Goal: Transaction & Acquisition: Purchase product/service

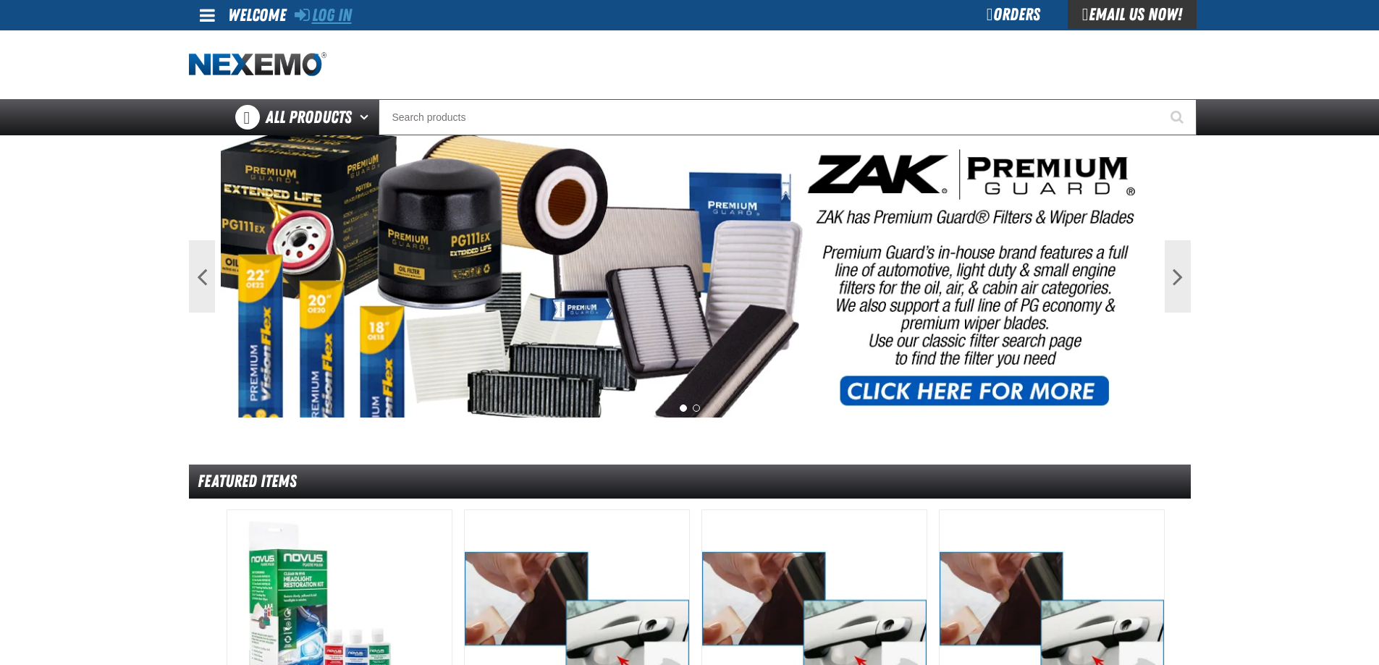
click at [337, 19] on link "Log In" at bounding box center [323, 15] width 57 height 20
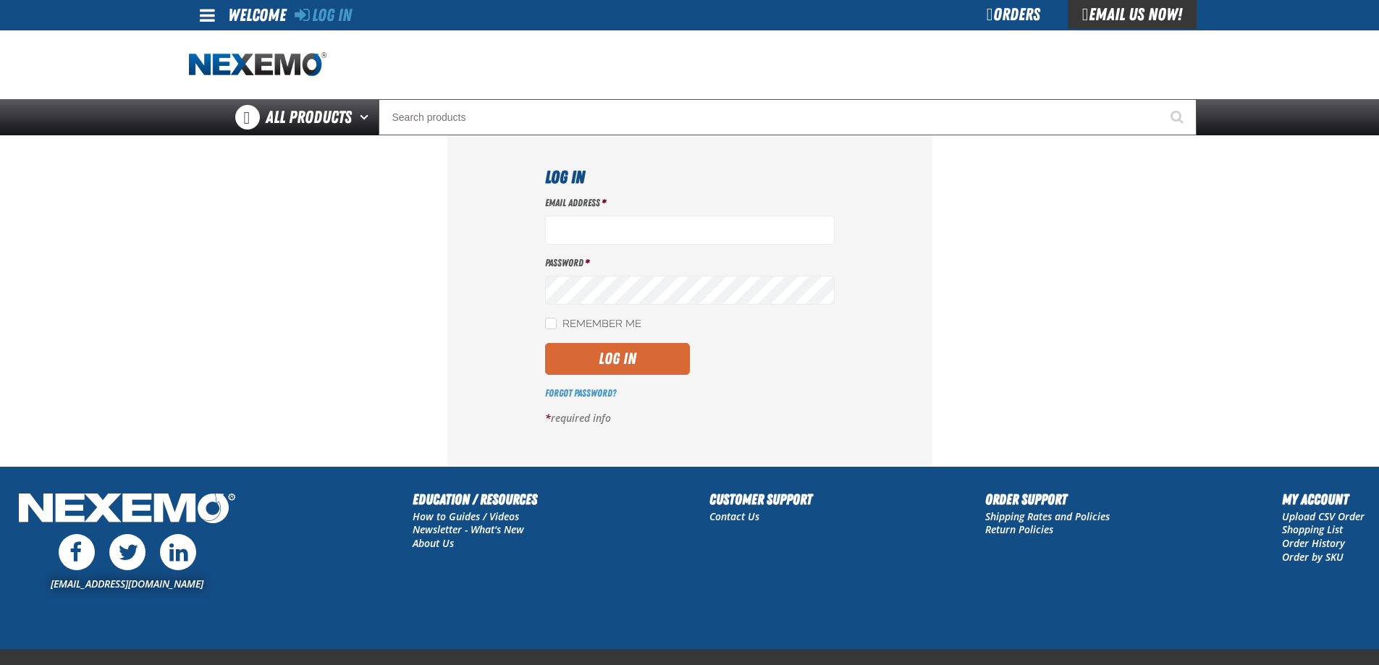
type input "ttenczar@vtaig.com"
click at [582, 358] on button "Log In" at bounding box center [617, 359] width 145 height 32
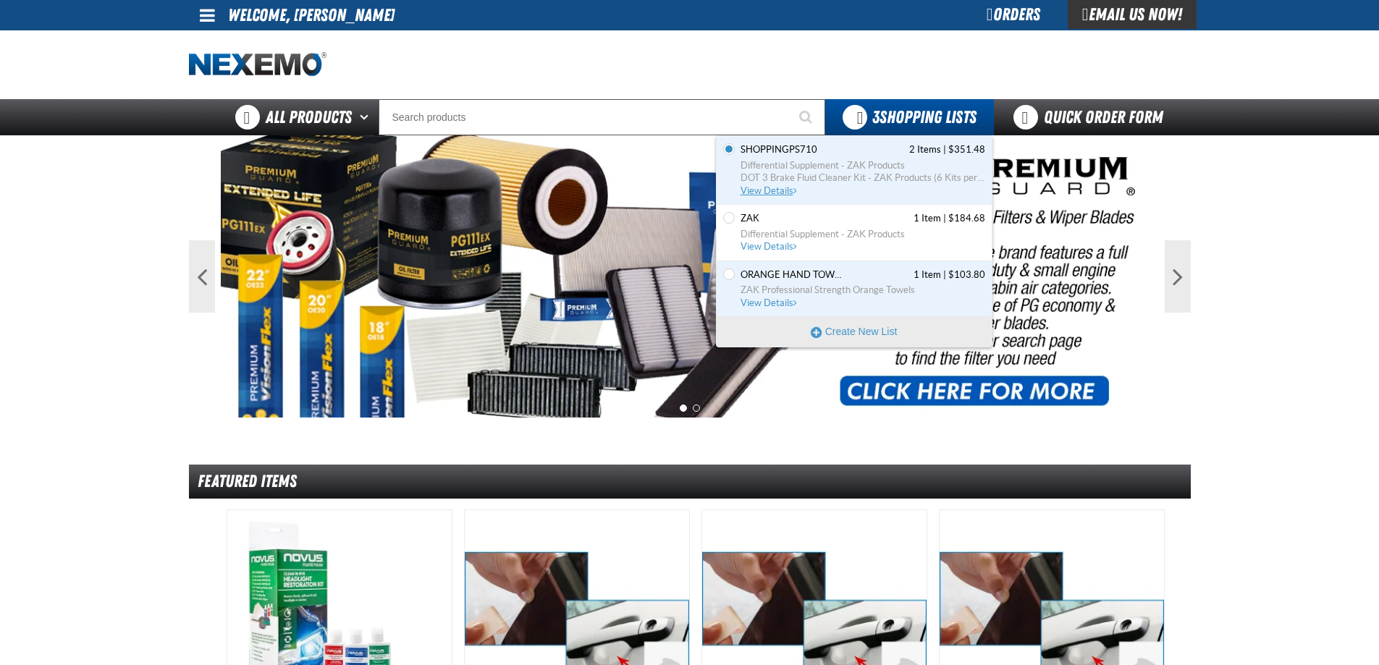
click at [772, 187] on span "View Details" at bounding box center [770, 190] width 59 height 11
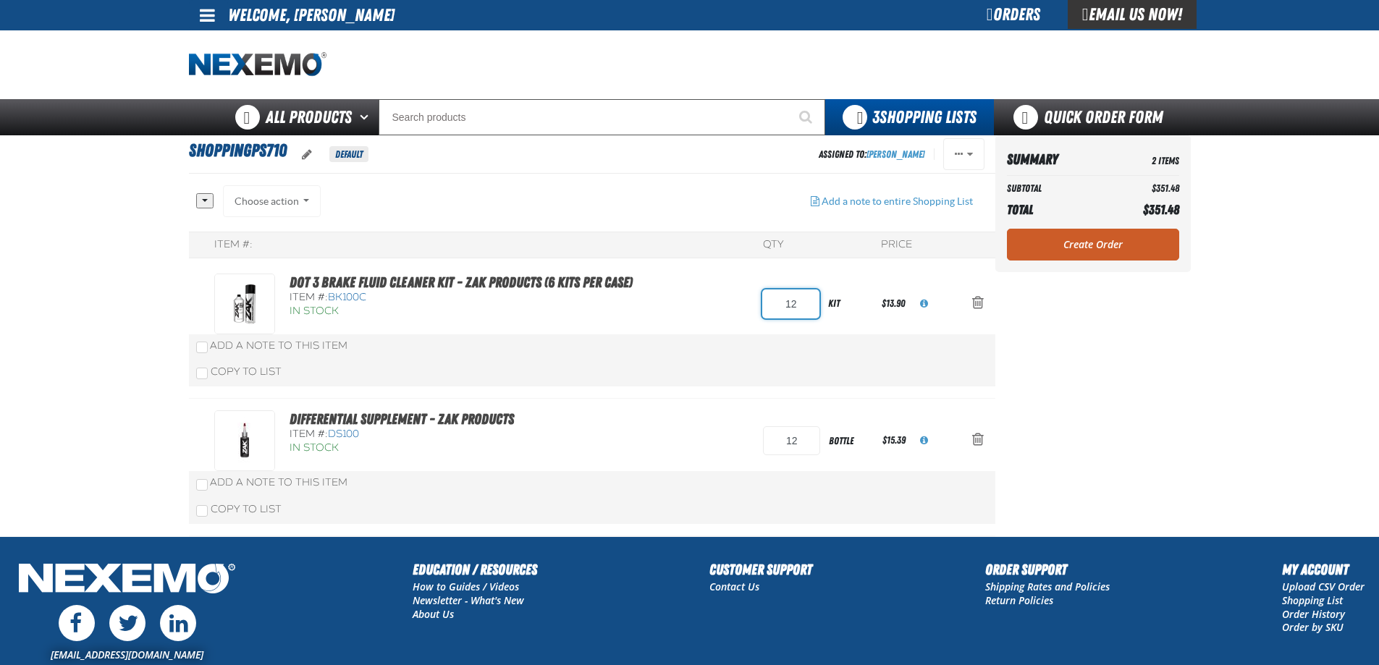
click at [802, 303] on input "12" at bounding box center [790, 304] width 57 height 29
drag, startPoint x: 802, startPoint y: 303, endPoint x: 759, endPoint y: 294, distance: 44.4
click at [759, 295] on div "DOT 3 Brake Fluid Cleaner Kit - ZAK Products (6 Kits per Case) Item #: BK100C I…" at bounding box center [577, 304] width 726 height 61
type input "6"
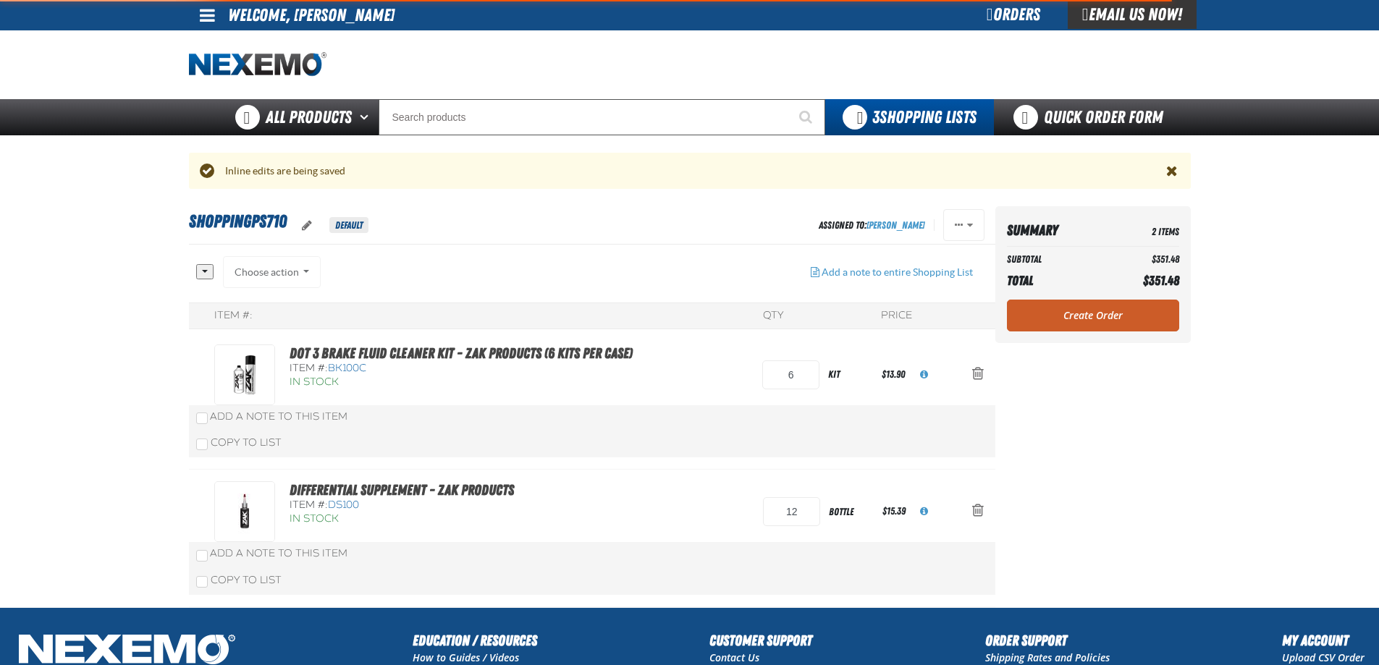
click at [733, 371] on div "DOT 3 Brake Fluid Cleaner Kit - ZAK Products (6 Kits per Case) Item #: BK100C I…" at bounding box center [592, 402] width 806 height 138
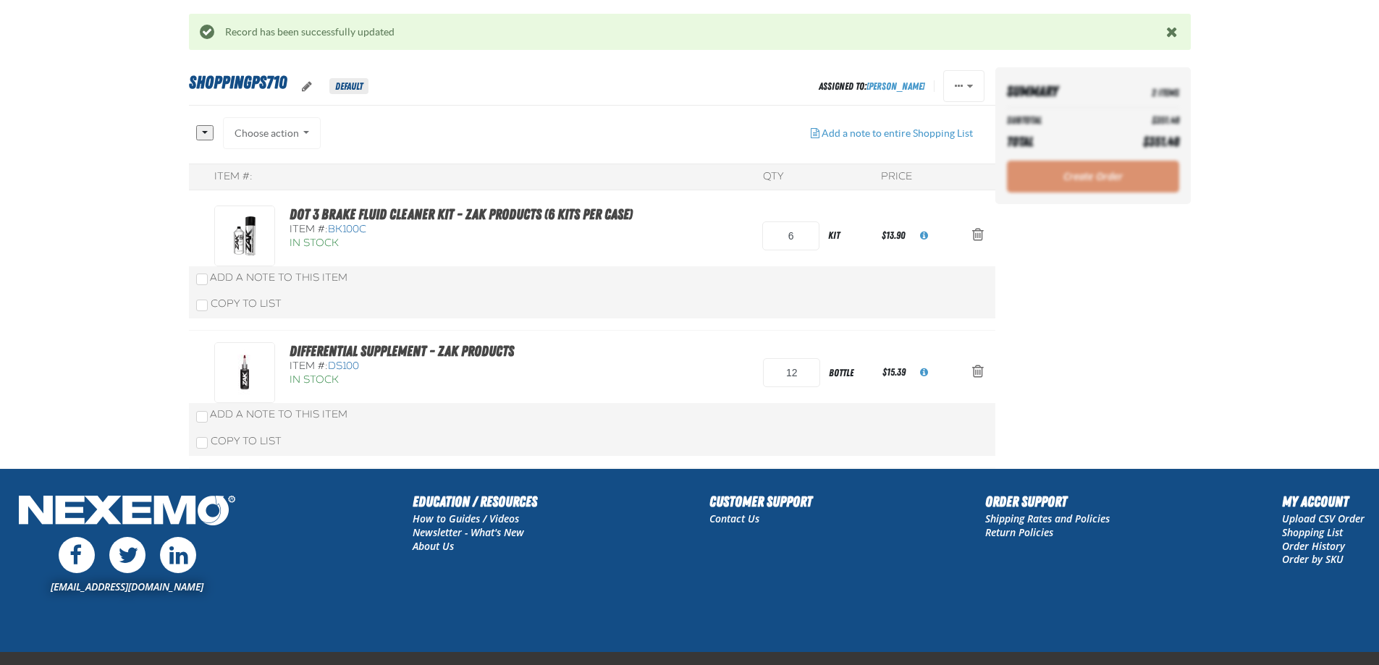
scroll to position [145, 0]
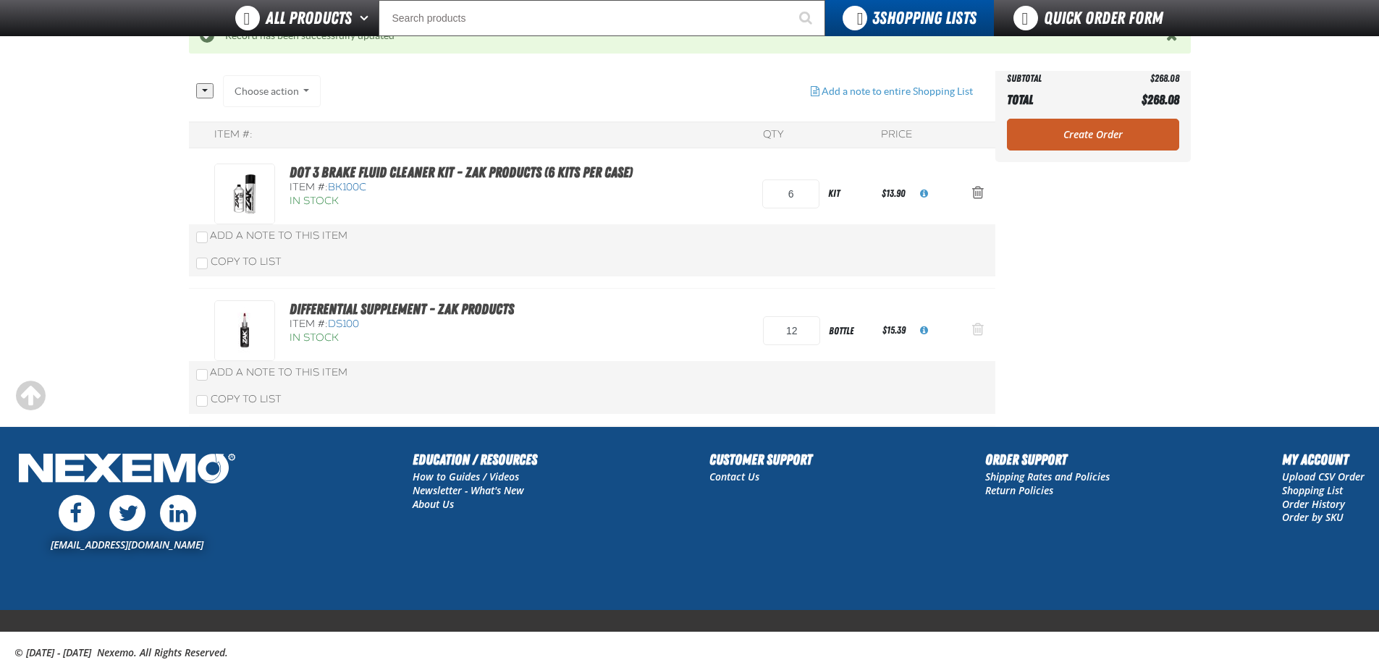
click at [974, 326] on span "Action Remove Differential Supplement - ZAK Products from ShoppingPS710" at bounding box center [978, 329] width 12 height 14
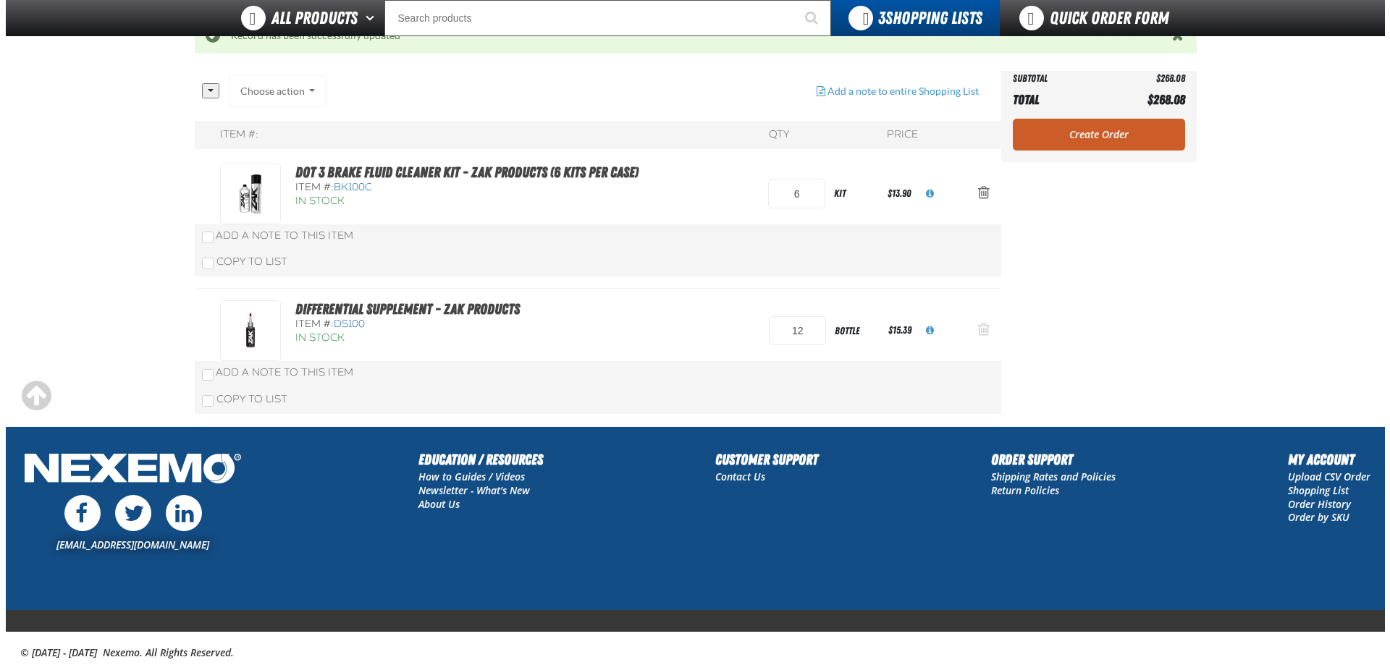
scroll to position [0, 0]
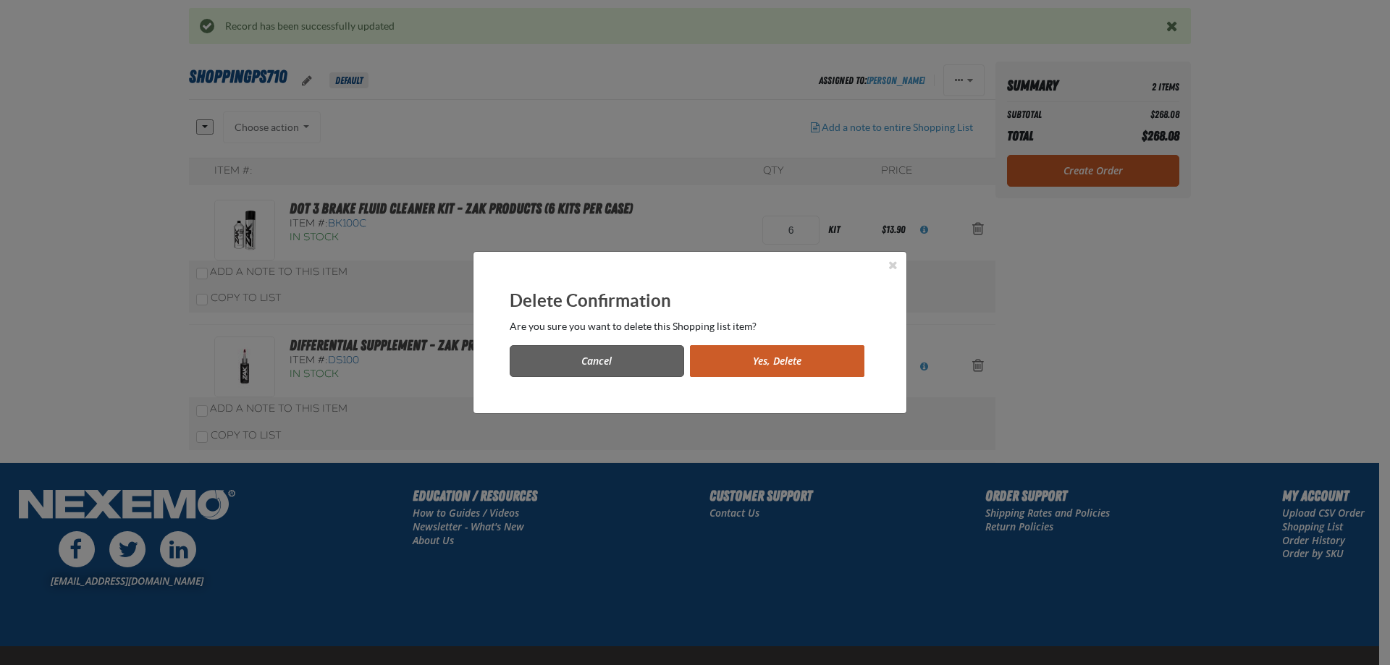
drag, startPoint x: 680, startPoint y: 361, endPoint x: 709, endPoint y: 363, distance: 29.0
click at [709, 363] on div "Cancel Yes, Delete" at bounding box center [690, 355] width 361 height 43
click at [709, 363] on button "Yes, Delete" at bounding box center [777, 361] width 174 height 32
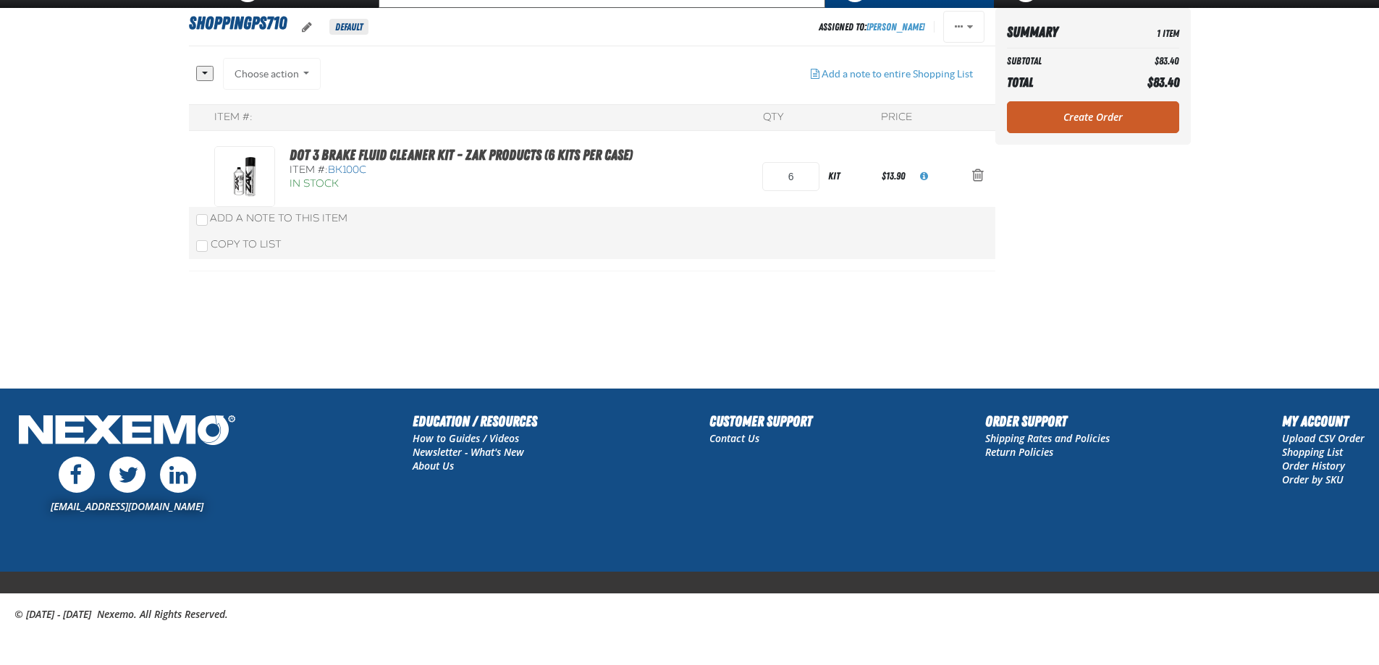
scroll to position [74, 0]
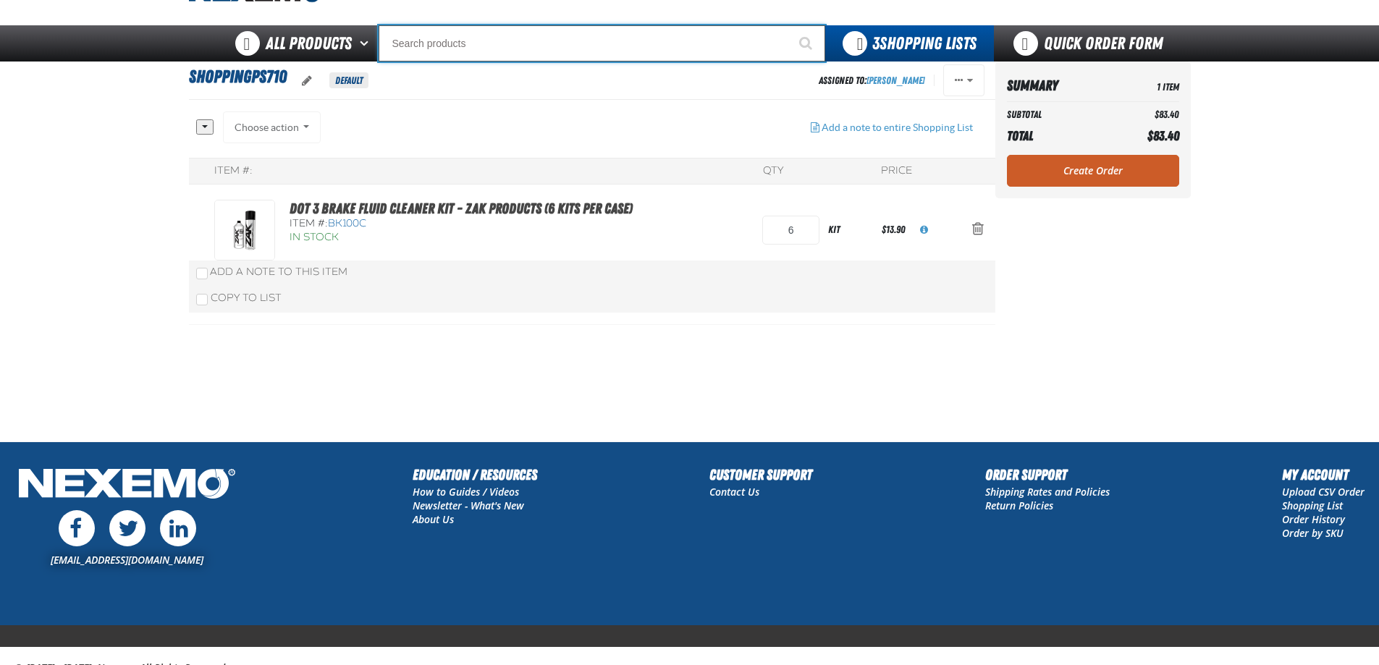
click at [404, 51] on input "Search" at bounding box center [602, 43] width 447 height 36
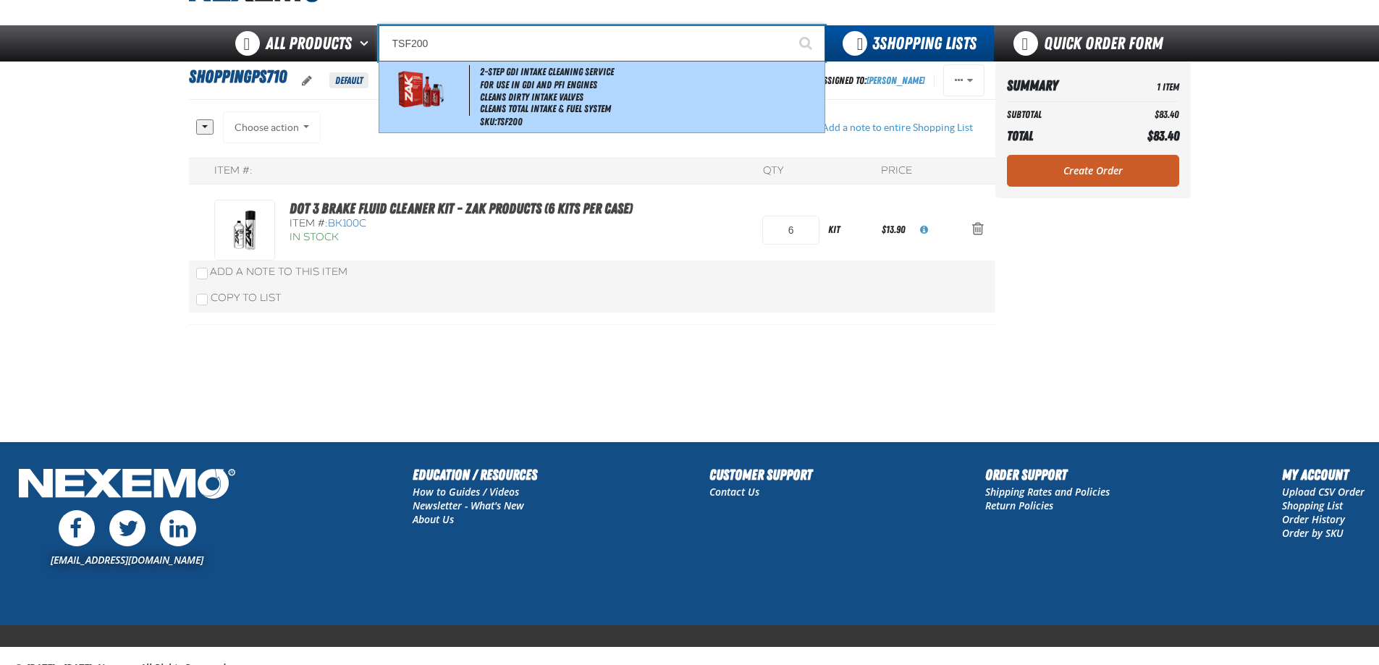
click at [493, 103] on li "Cleans Total Intake & Fuel System" at bounding box center [651, 109] width 342 height 12
type input "2-Step GDI Intake Cleaning Service"
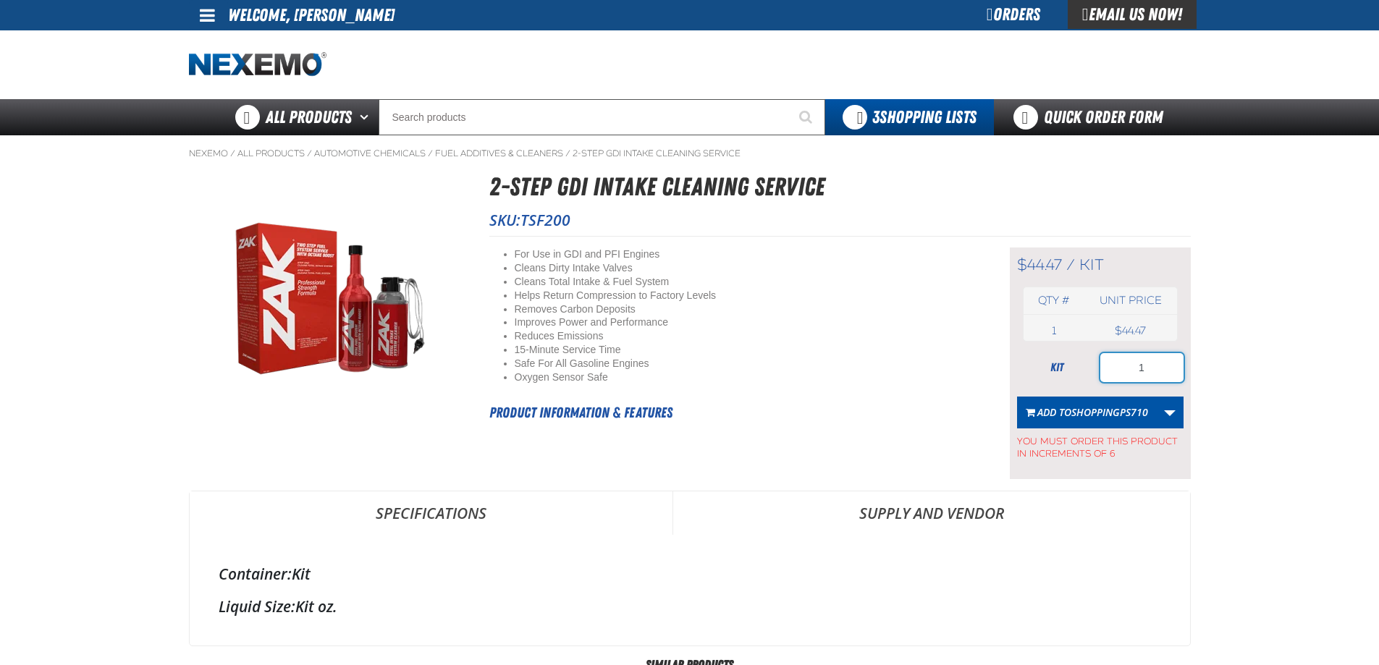
drag, startPoint x: 1152, startPoint y: 368, endPoint x: 1079, endPoint y: 364, distance: 73.9
click at [1079, 364] on div "kit 1" at bounding box center [1100, 367] width 167 height 29
type input "6"
click at [1096, 409] on span "ShoppingPS710" at bounding box center [1109, 412] width 77 height 14
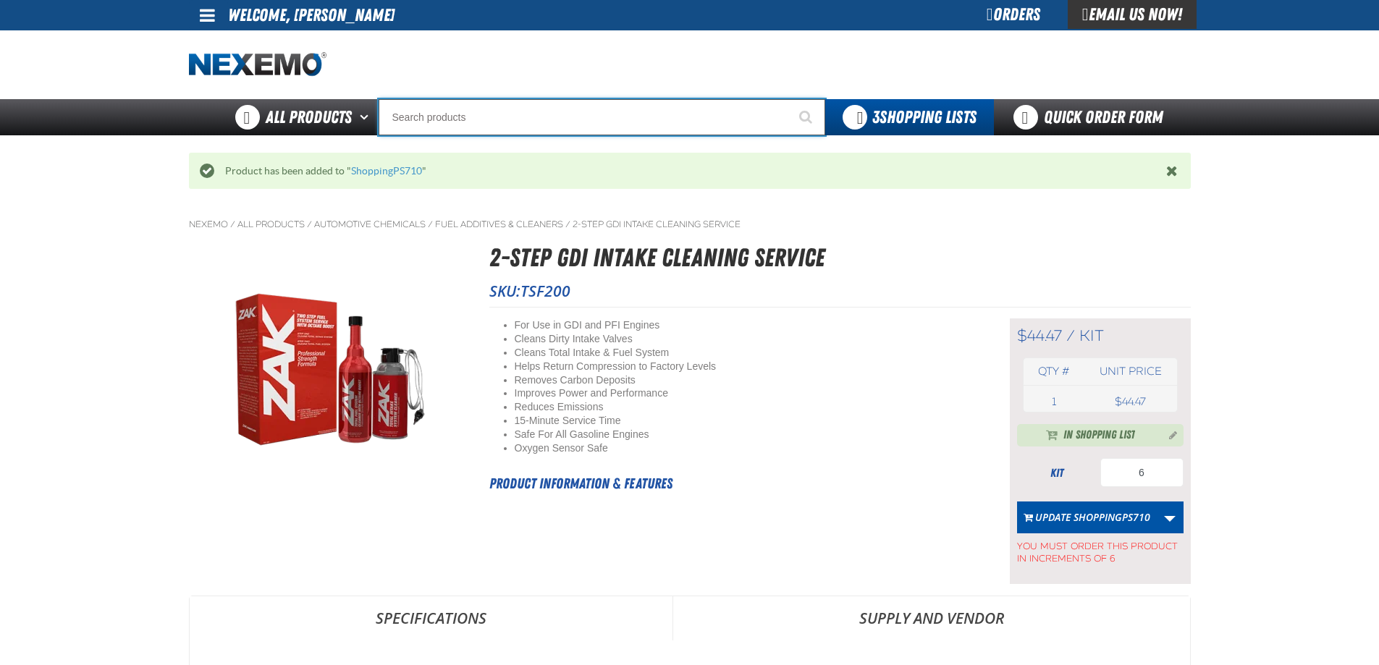
click at [457, 105] on input "Search" at bounding box center [602, 117] width 447 height 36
type input "R"
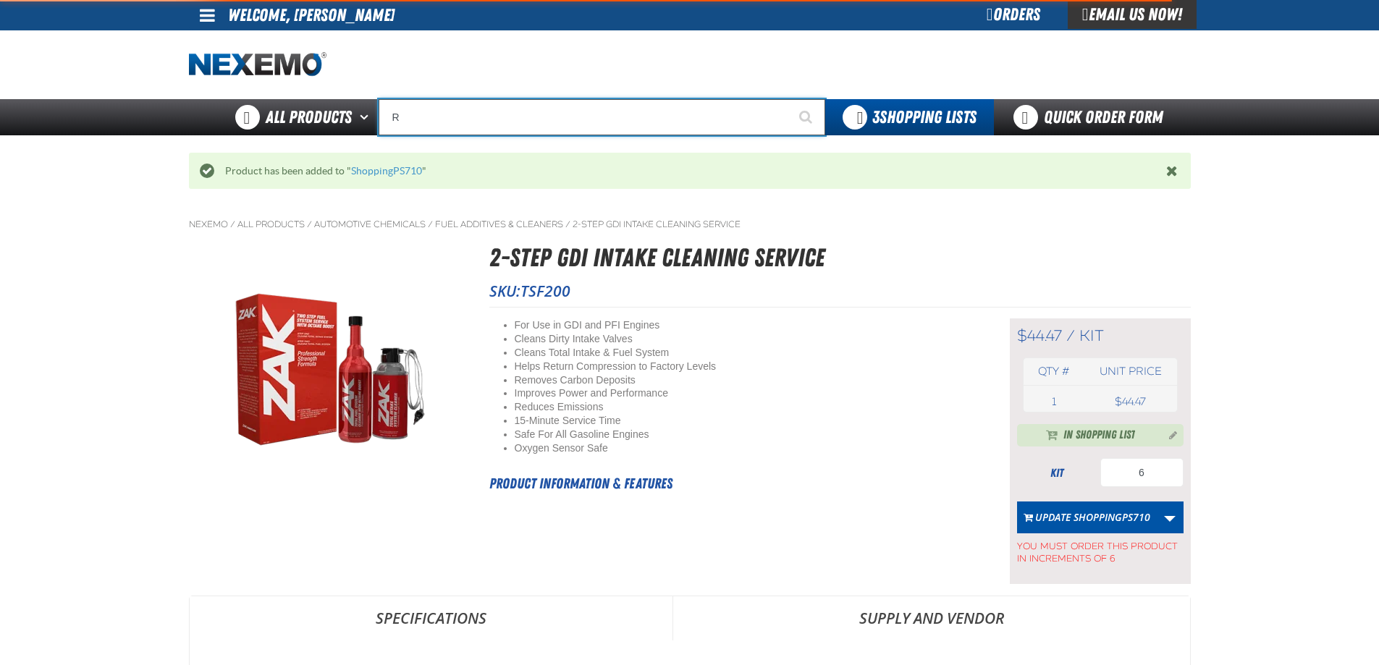
type input "ROADSIDE R"
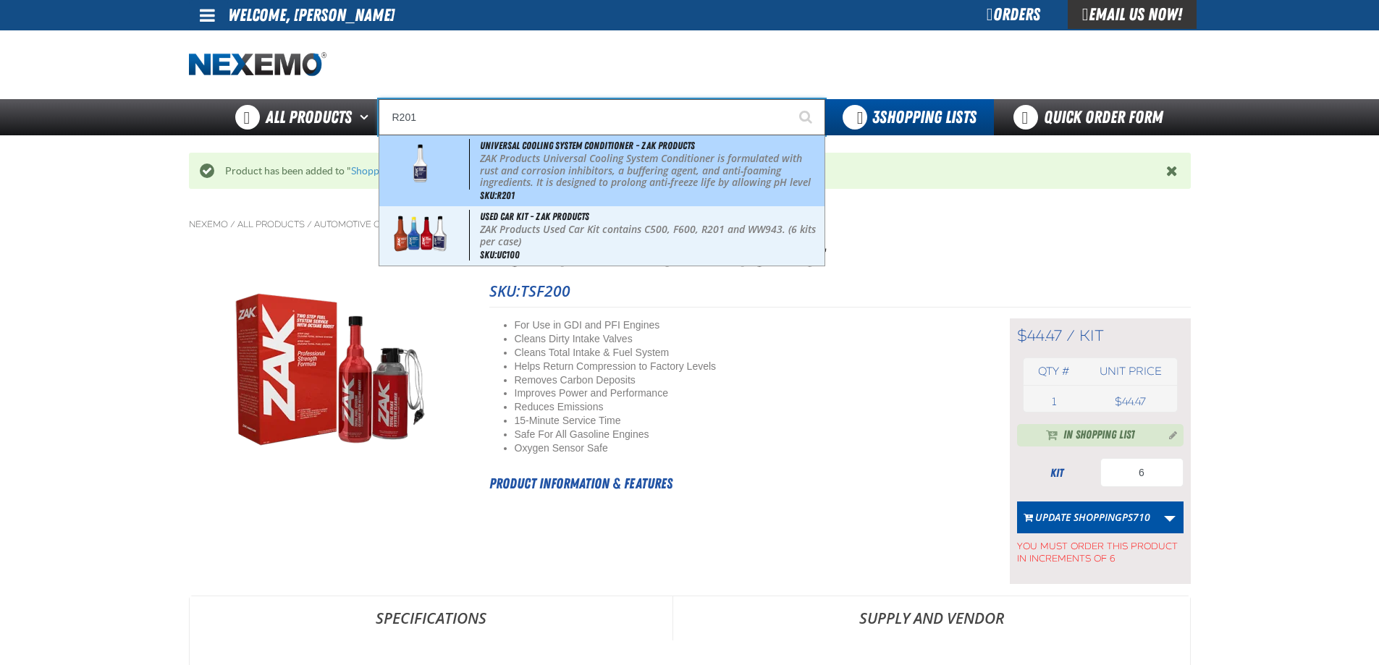
click at [512, 168] on p "ZAK Products Universal Cooling System Conditioner is formulated with rust and c…" at bounding box center [651, 183] width 342 height 61
type input "Universal Cooling System Conditioner - ZAK Products"
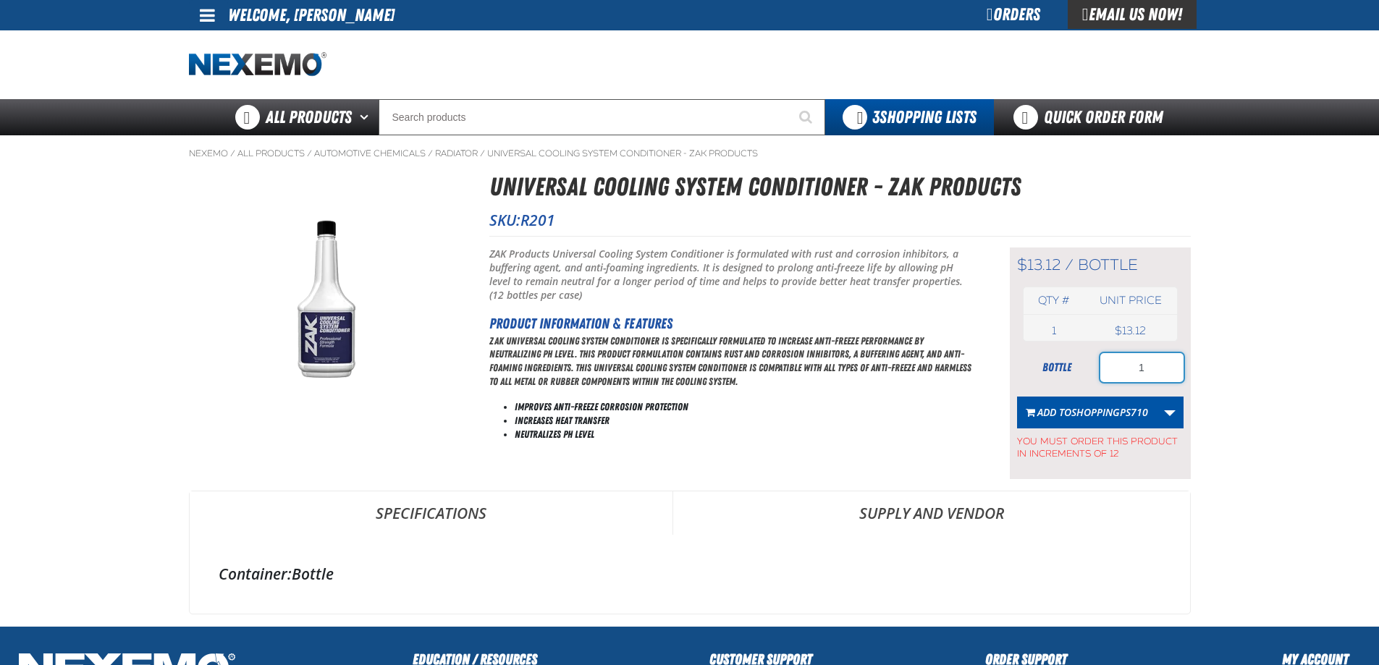
click at [1148, 366] on input "1" at bounding box center [1141, 367] width 83 height 29
type input "12"
click at [1103, 409] on span "ShoppingPS710" at bounding box center [1109, 412] width 77 height 14
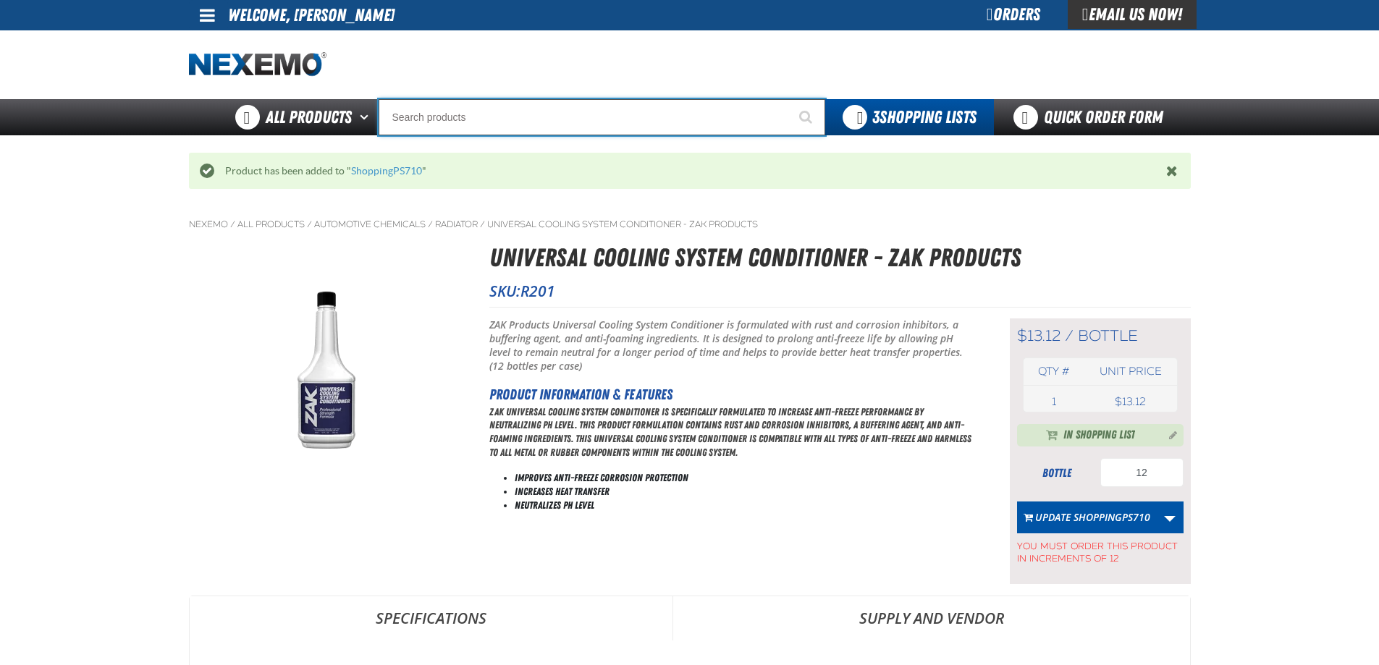
click at [398, 119] on input "Search" at bounding box center [602, 117] width 447 height 36
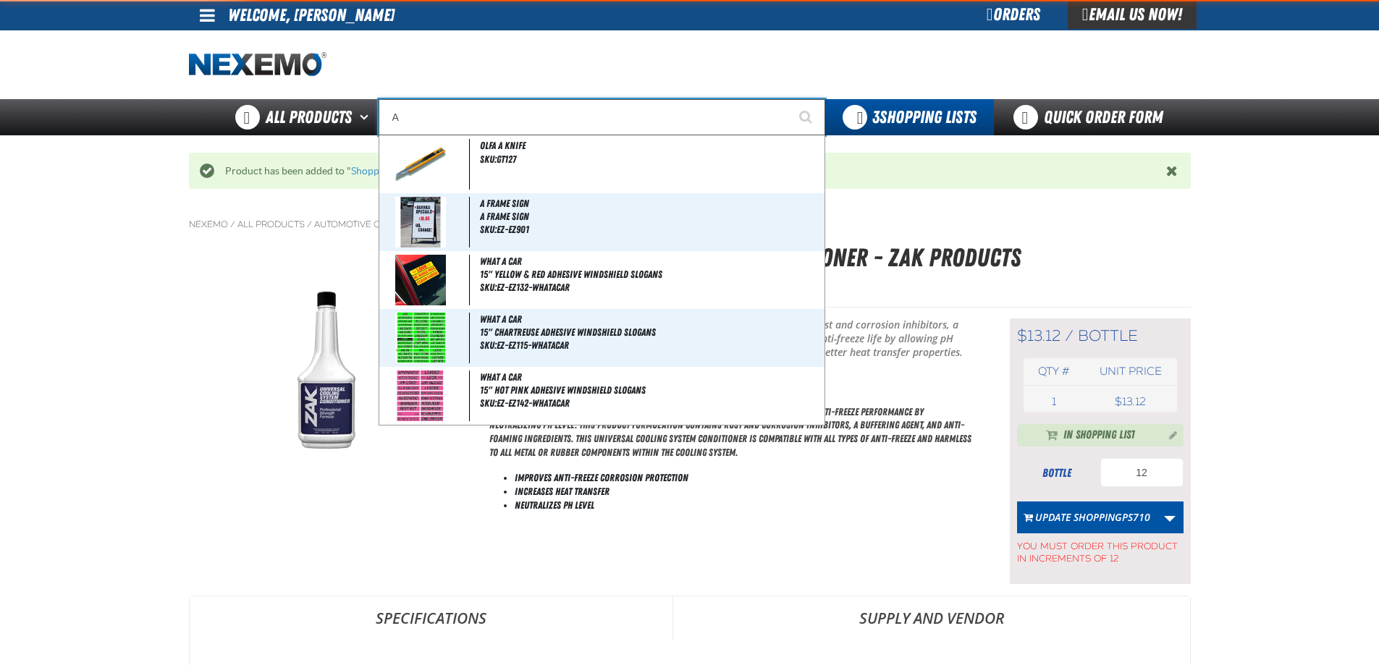
type input "AC"
type input "AC Power Booster - ZAK Products"
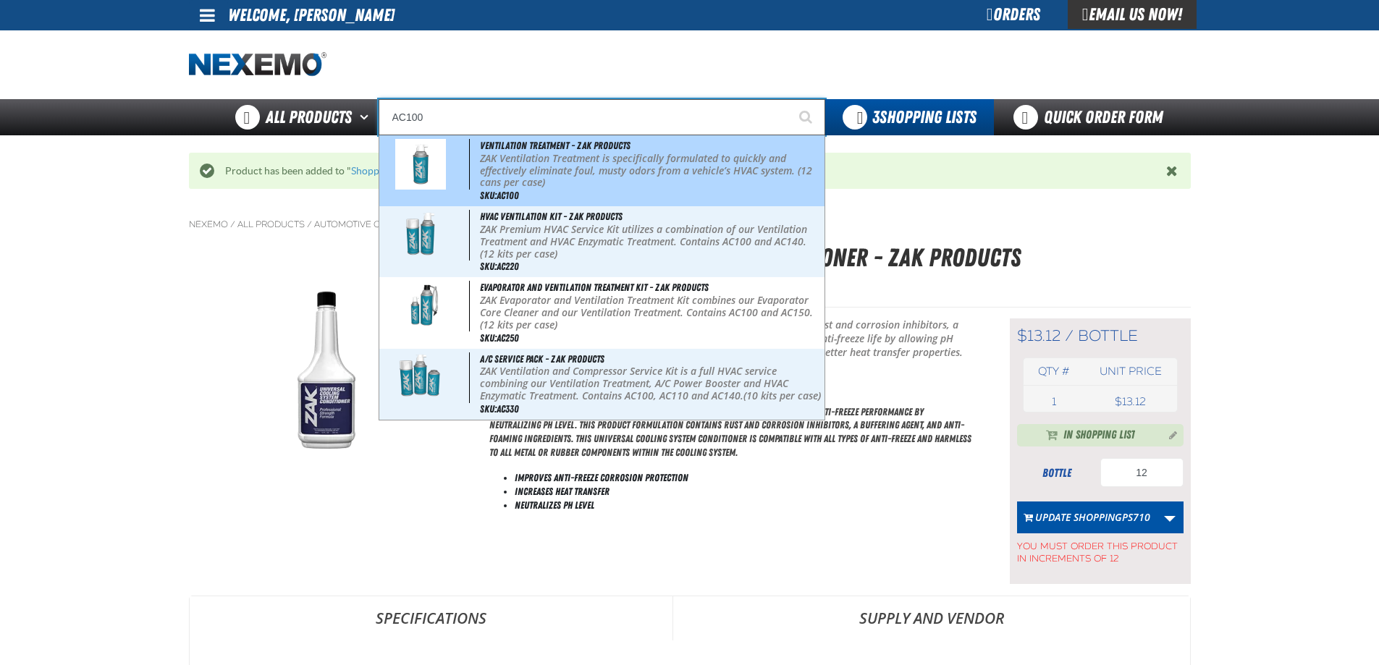
click at [511, 177] on p "ZAK Ventilation Treatment is specifically formulated to quickly and effectively…" at bounding box center [651, 171] width 342 height 36
type input "Ventilation Treatment - ZAK Products"
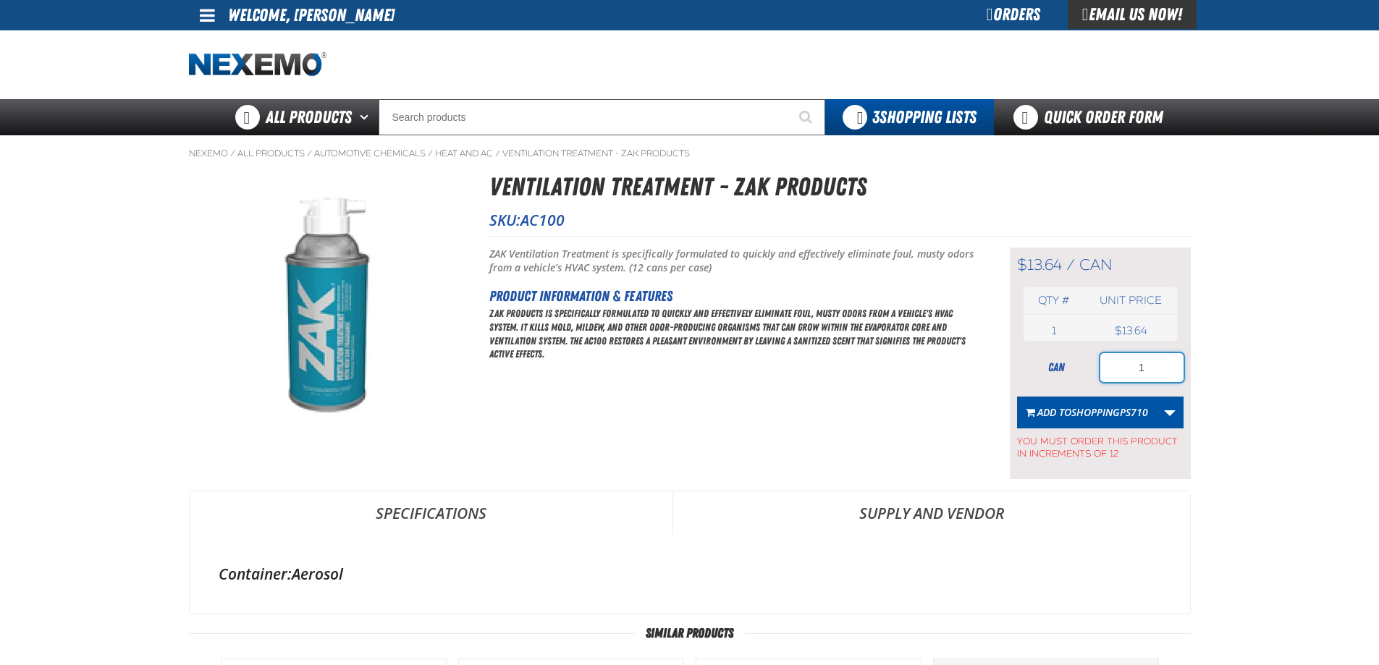
drag, startPoint x: 1144, startPoint y: 368, endPoint x: 1089, endPoint y: 368, distance: 55.0
click at [1089, 368] on div "can 1" at bounding box center [1100, 367] width 167 height 29
click at [1100, 412] on span "ShoppingPS710" at bounding box center [1109, 412] width 77 height 14
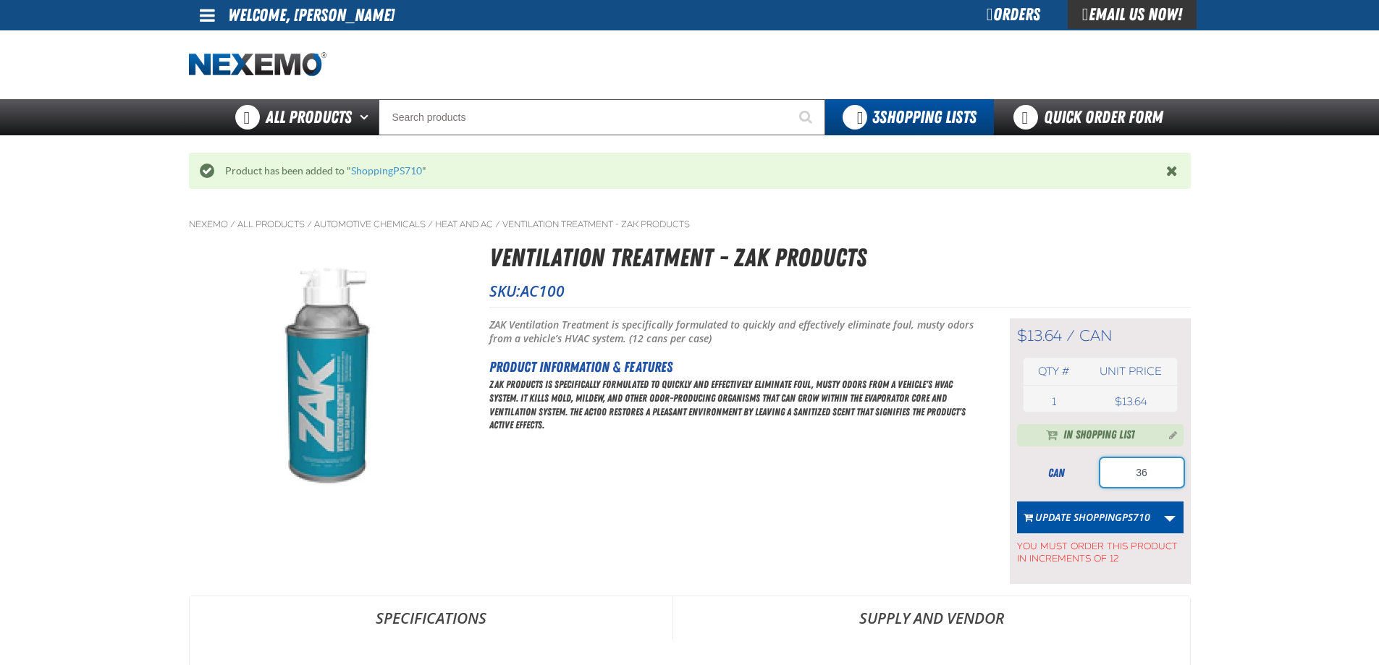
drag, startPoint x: 1148, startPoint y: 473, endPoint x: 1071, endPoint y: 472, distance: 76.7
click at [1071, 472] on div "can 36" at bounding box center [1100, 472] width 167 height 29
type input "24"
click at [1084, 517] on button "Update ShoppingPS710" at bounding box center [1087, 518] width 140 height 32
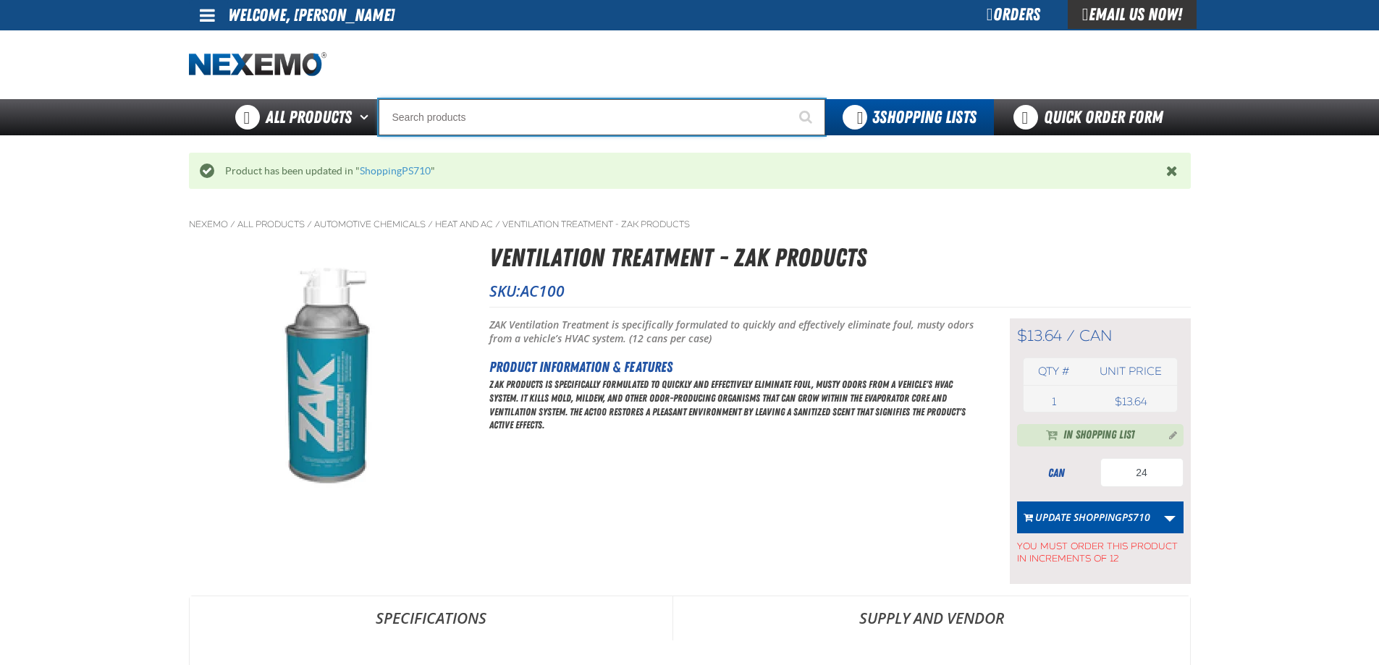
click at [455, 122] on input "Search" at bounding box center [602, 117] width 447 height 36
type input "C"
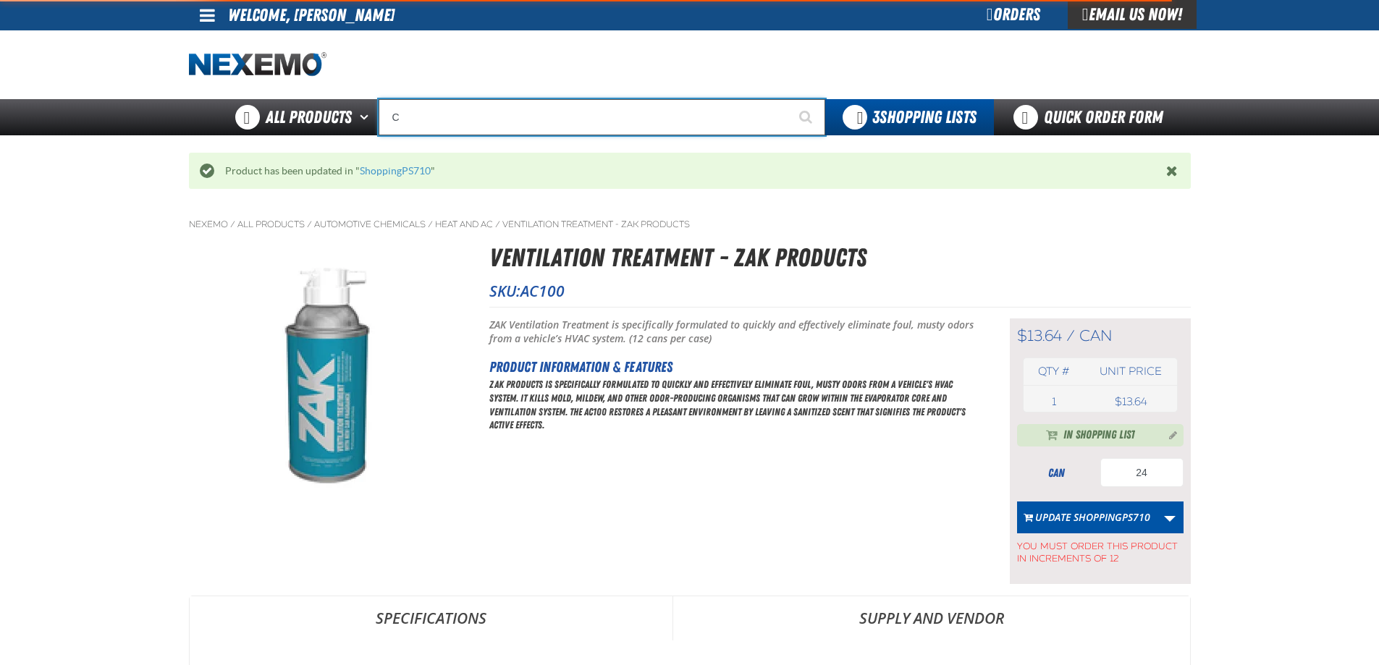
type input "C Alkaline Battery 1.5 Volt (12 per pack)"
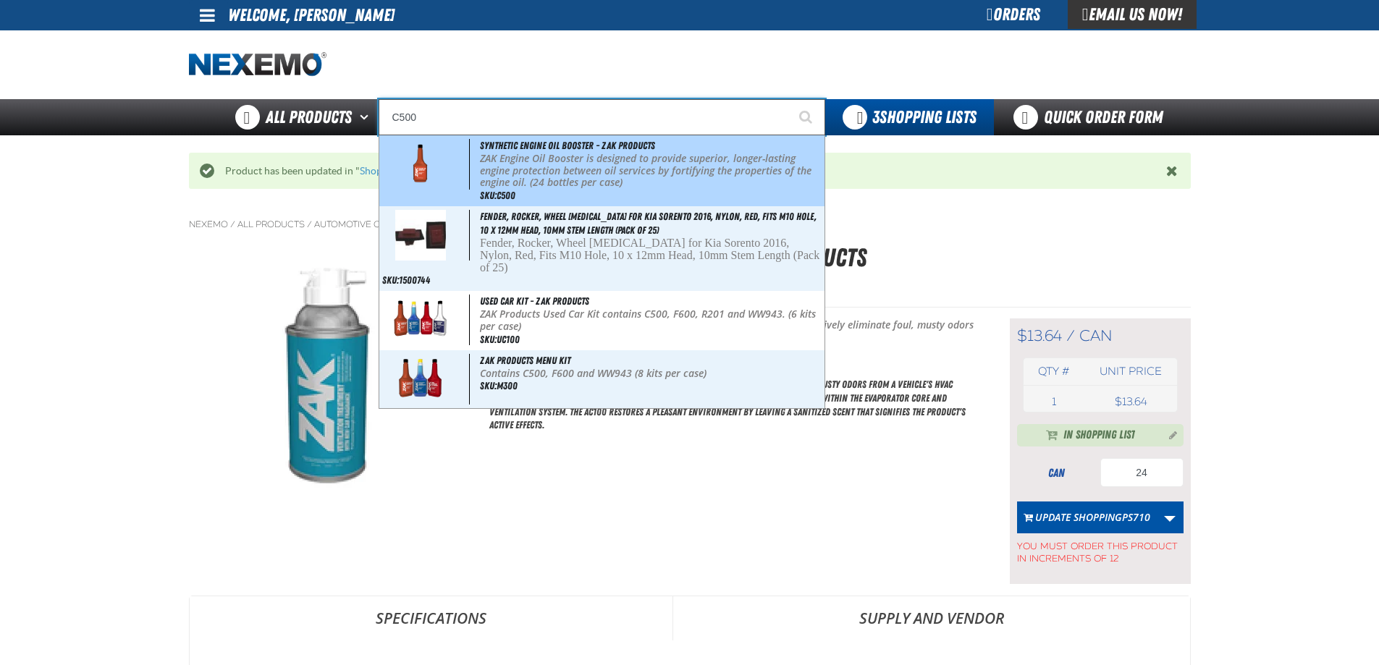
click at [505, 167] on p "ZAK Engine Oil Booster is designed to provide superior, longer-lasting engine p…" at bounding box center [651, 171] width 342 height 36
type input "Synthetic Engine Oil Booster - ZAK Products"
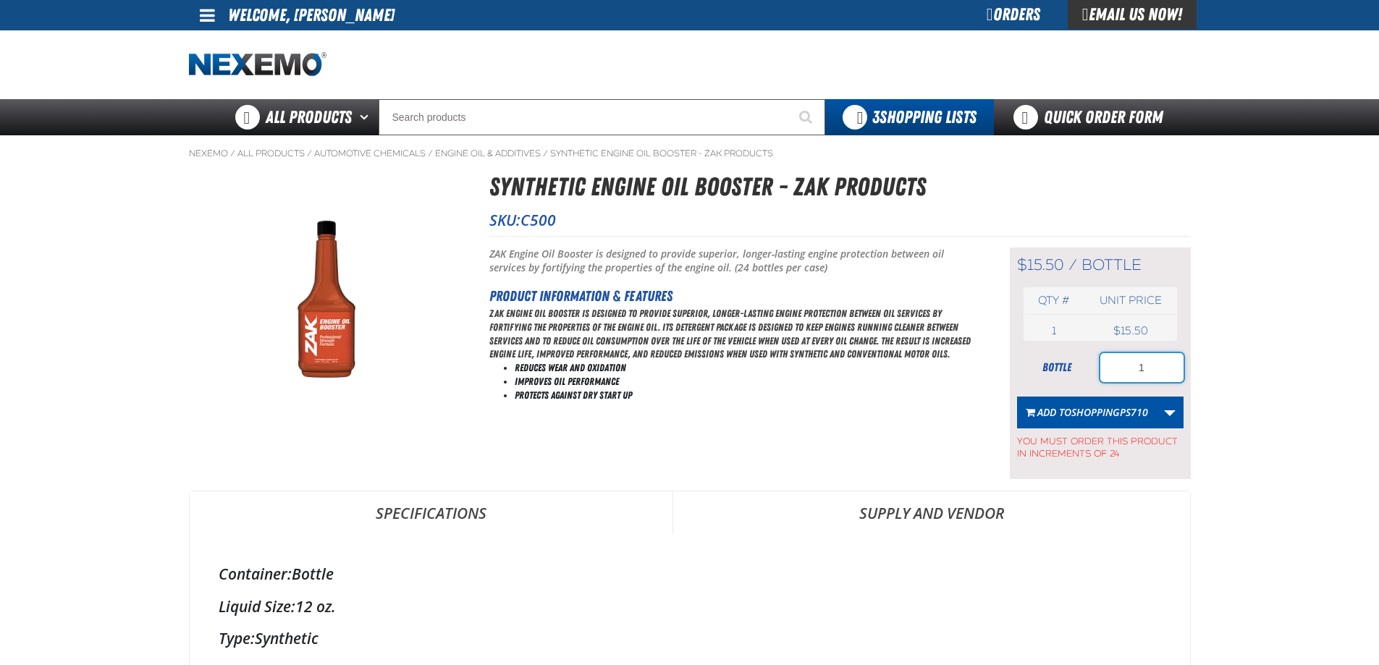
drag, startPoint x: 1134, startPoint y: 367, endPoint x: 1124, endPoint y: 369, distance: 10.4
click at [1124, 369] on input "1" at bounding box center [1141, 367] width 83 height 29
type input "24"
click at [1105, 407] on span "ShoppingPS710" at bounding box center [1109, 412] width 77 height 14
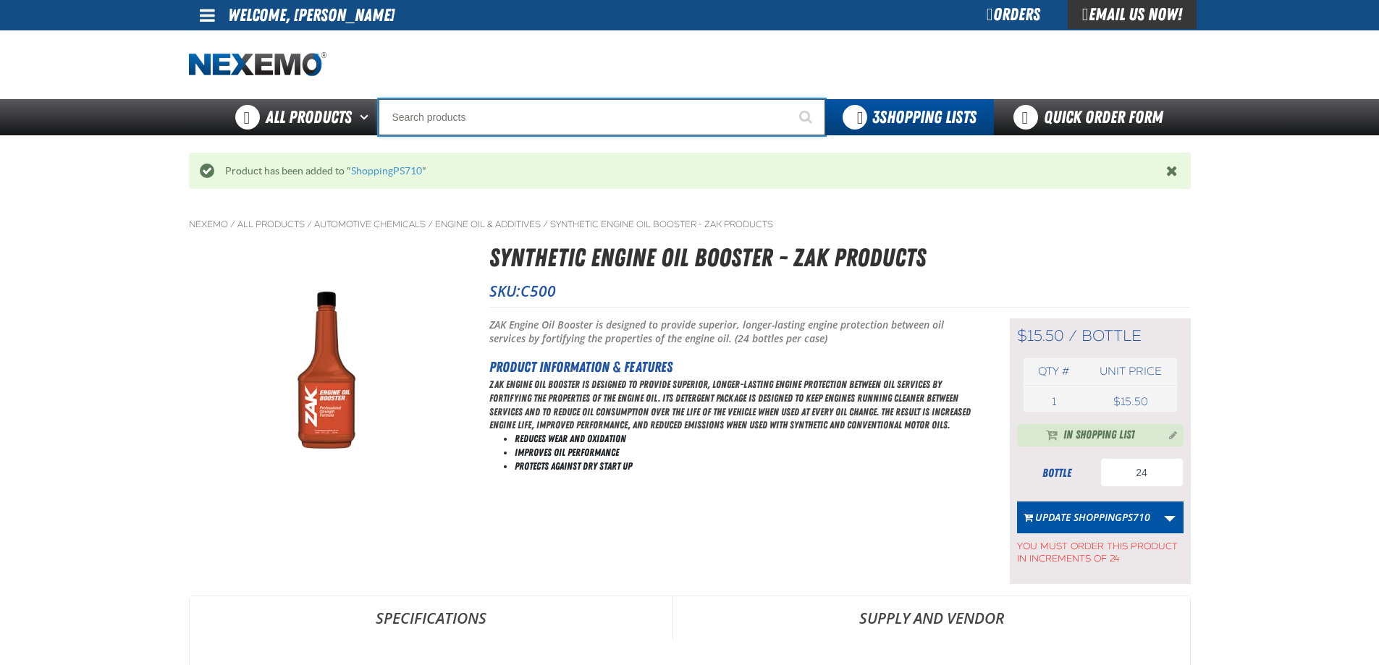
click at [421, 113] on input "Search" at bounding box center [602, 117] width 447 height 36
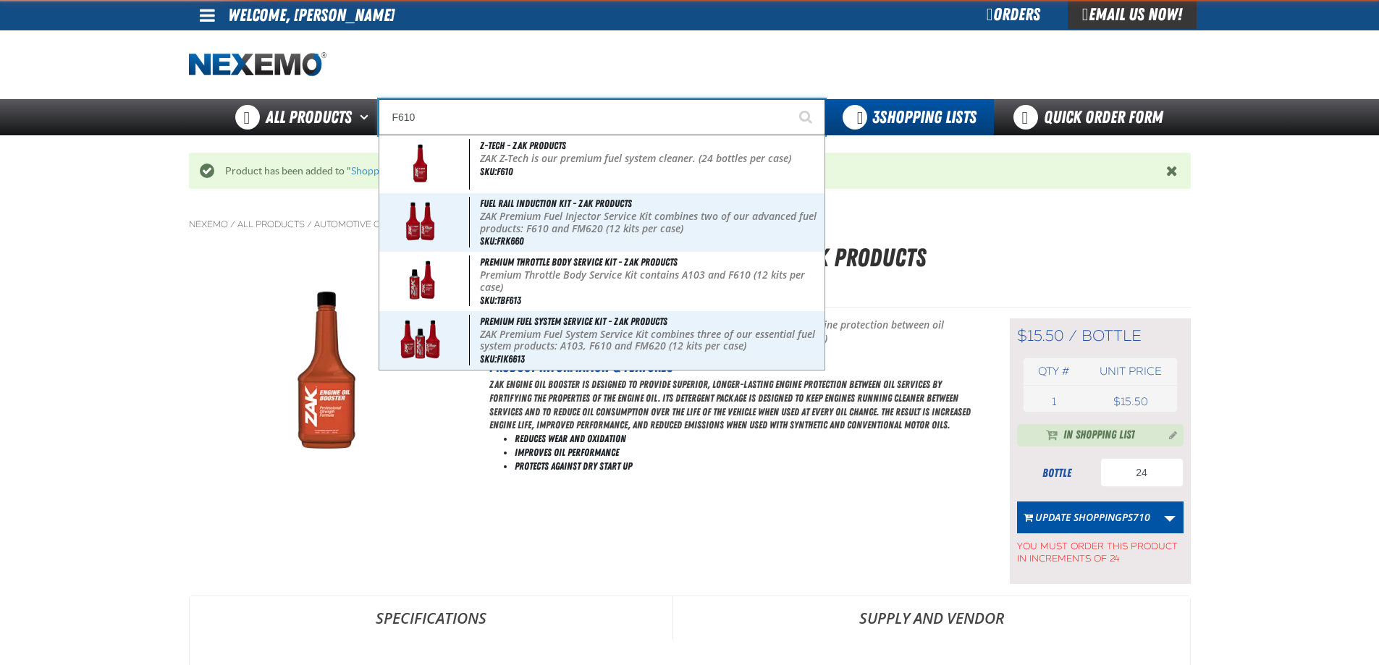
type input "F610"
click at [789, 99] on button "Start Searching" at bounding box center [807, 117] width 36 height 36
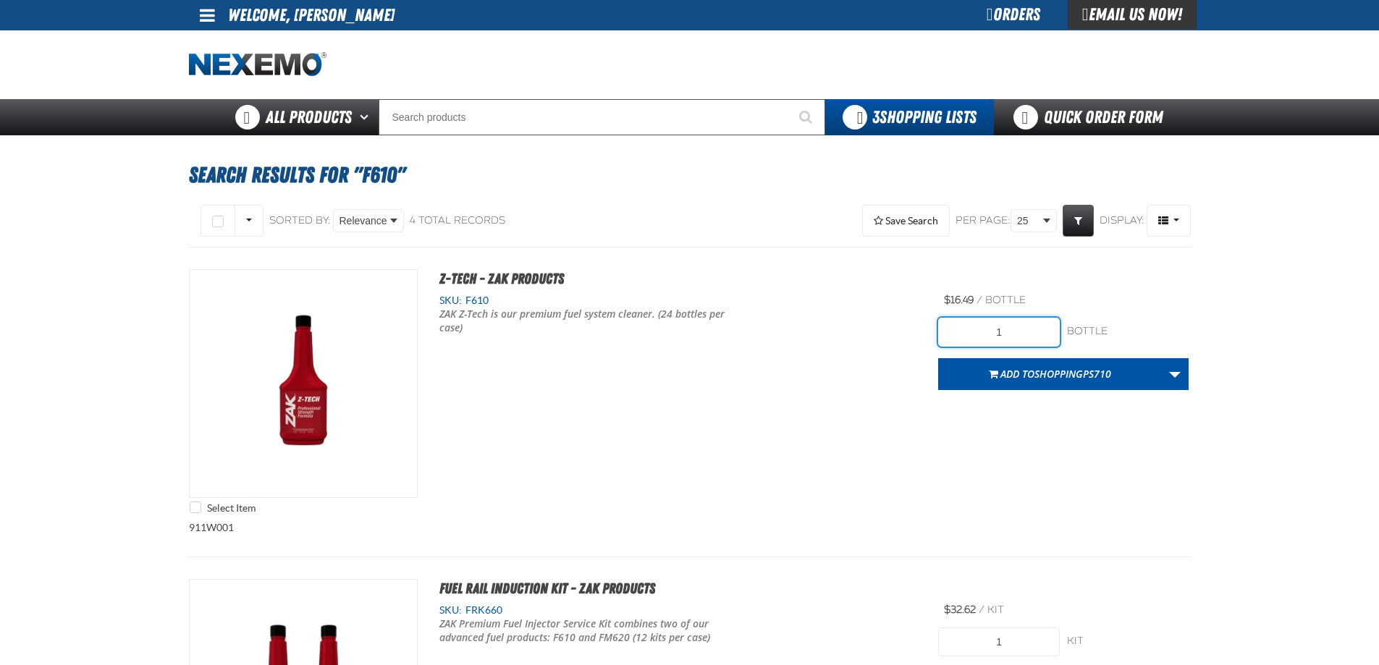
drag, startPoint x: 1013, startPoint y: 334, endPoint x: 919, endPoint y: 334, distance: 94.1
click at [919, 334] on div "Select Item Z-Tech - ZAK Products SKU: F610 ZAK Z-Tech is our premium fuel syst…" at bounding box center [690, 395] width 1002 height 252
type input "24"
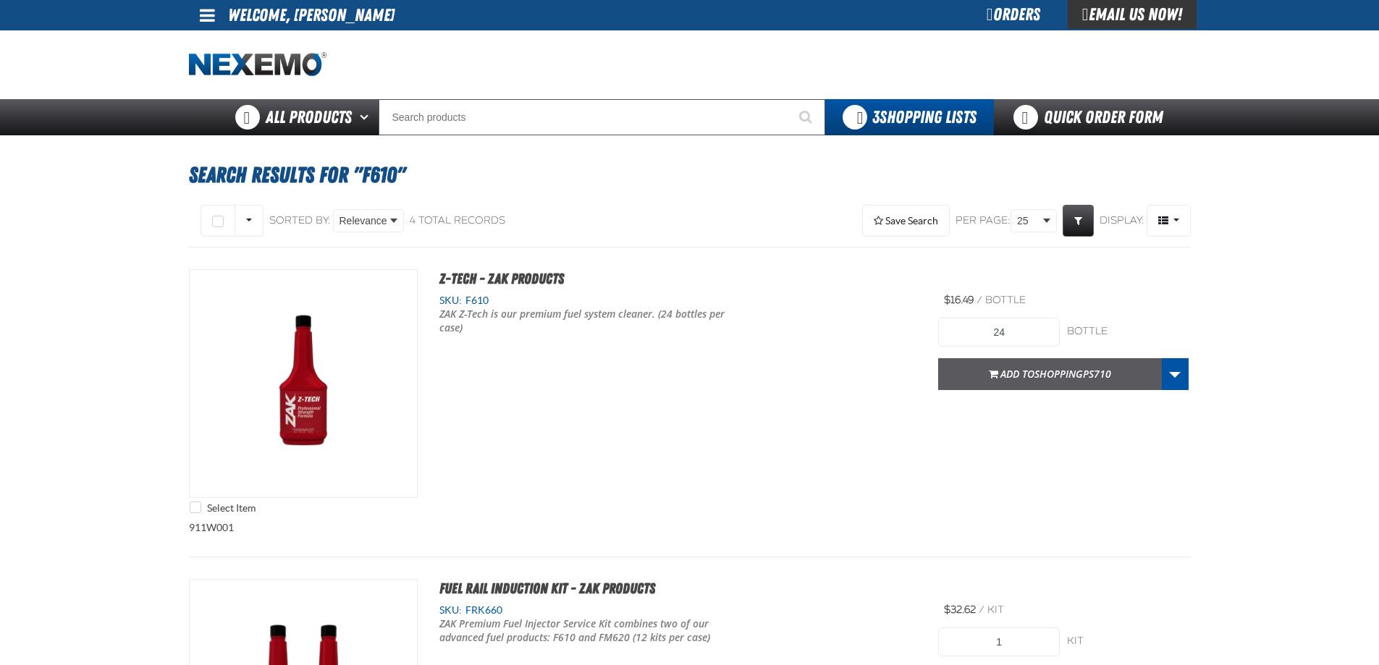
click at [1045, 376] on span "ShoppingPS710" at bounding box center [1072, 374] width 77 height 14
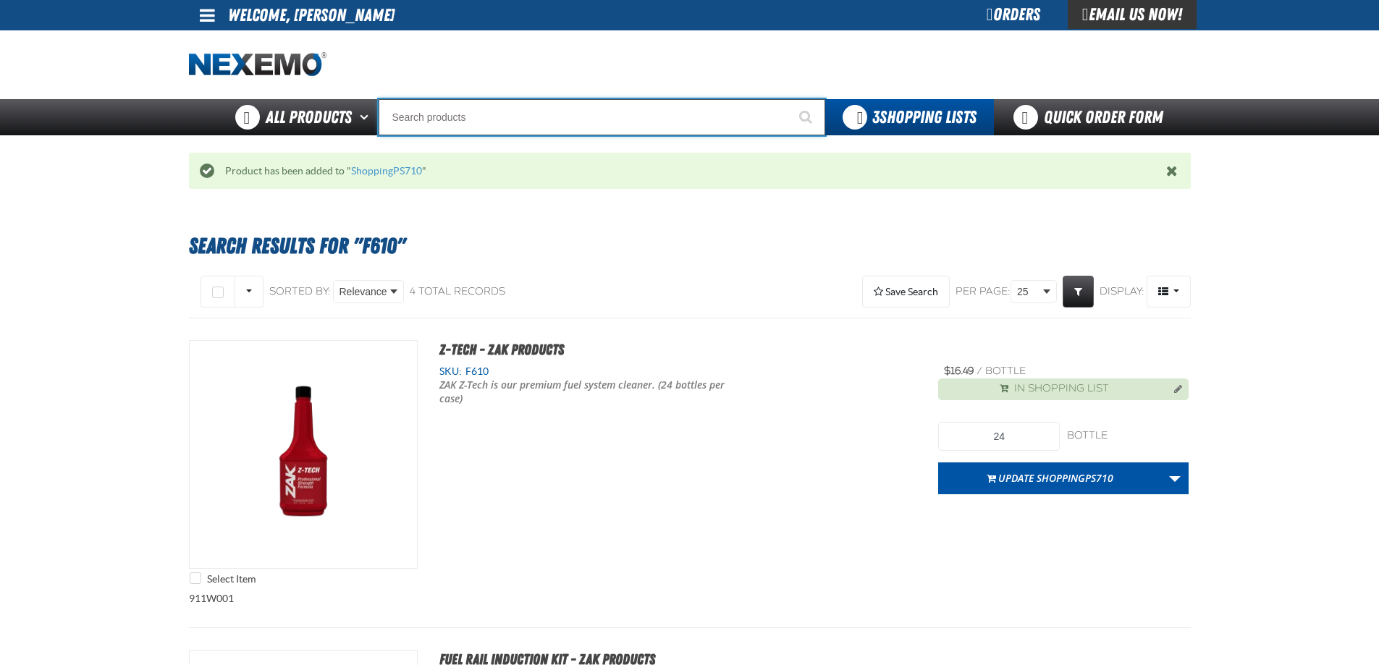
click at [442, 114] on input "Search" at bounding box center [602, 117] width 447 height 36
type input "D"
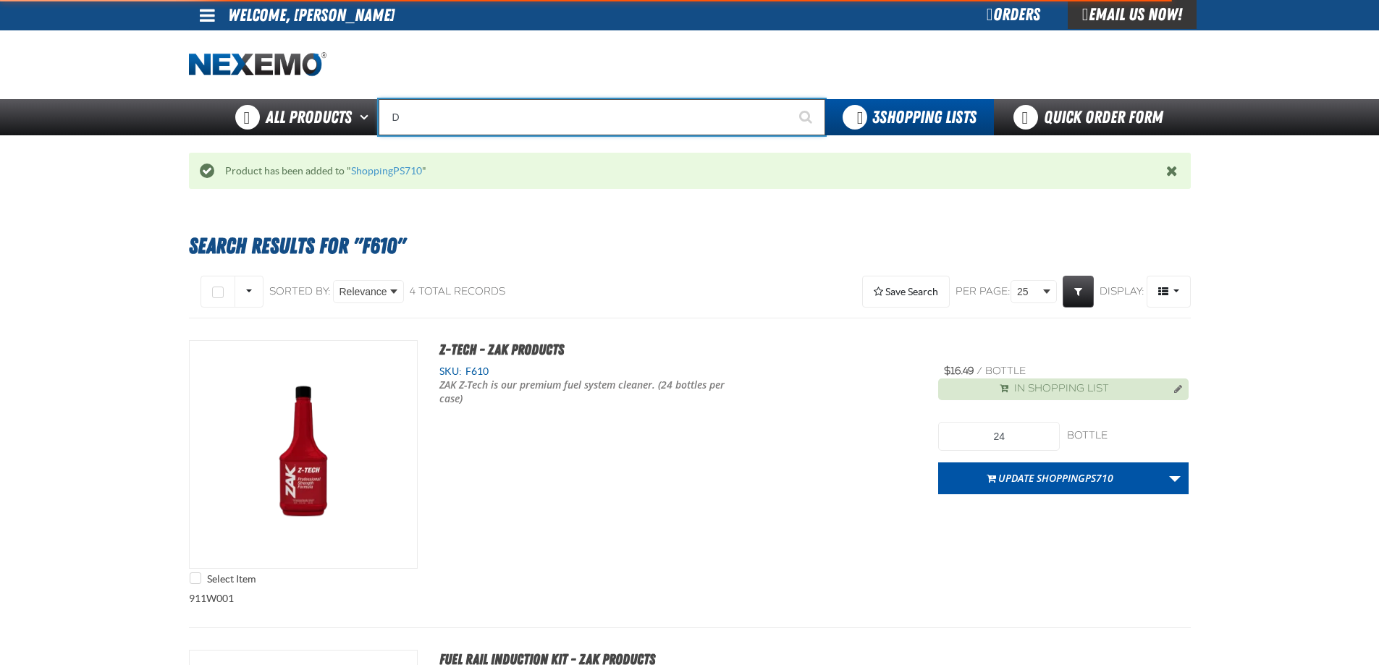
type input "D Alkaline Battery 1.5 Volt (ph)"
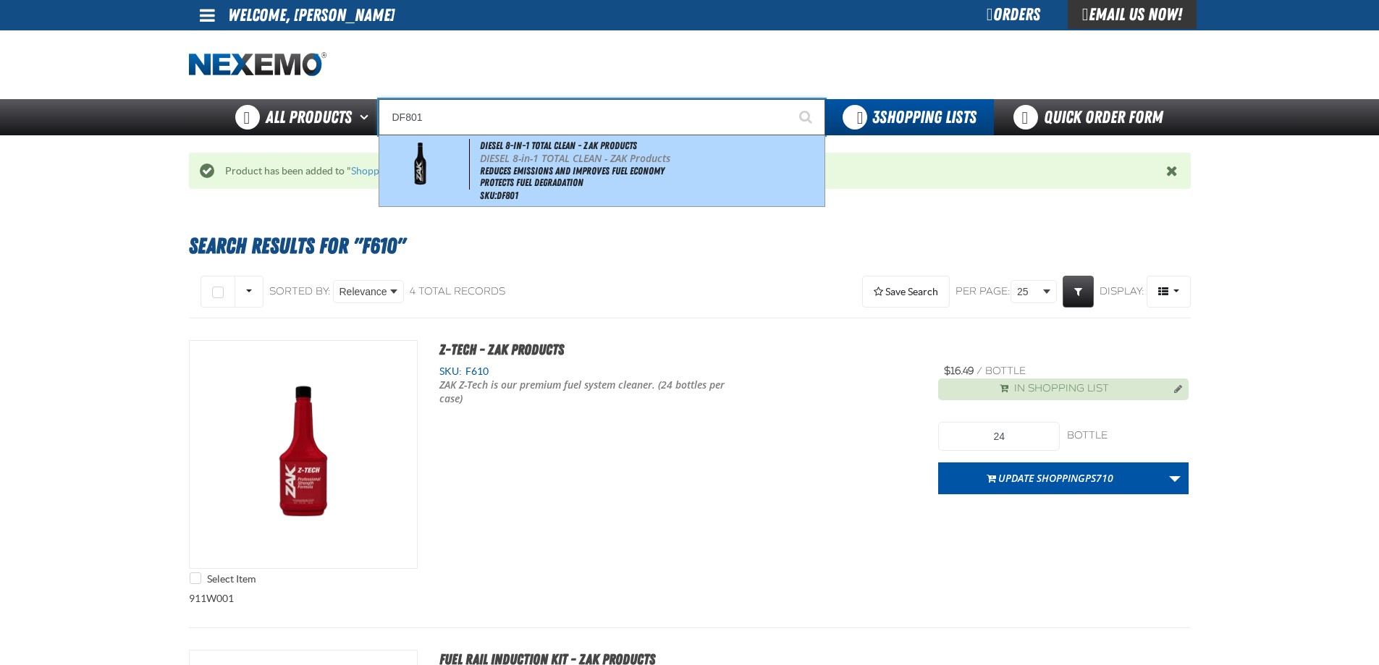
click at [494, 156] on p "DIESEL 8-in-1 TOTAL CLEAN - ZAK Products" at bounding box center [651, 159] width 342 height 12
type input "DIESEL 8-in-1 TOTAL CLEAN - ZAK Products"
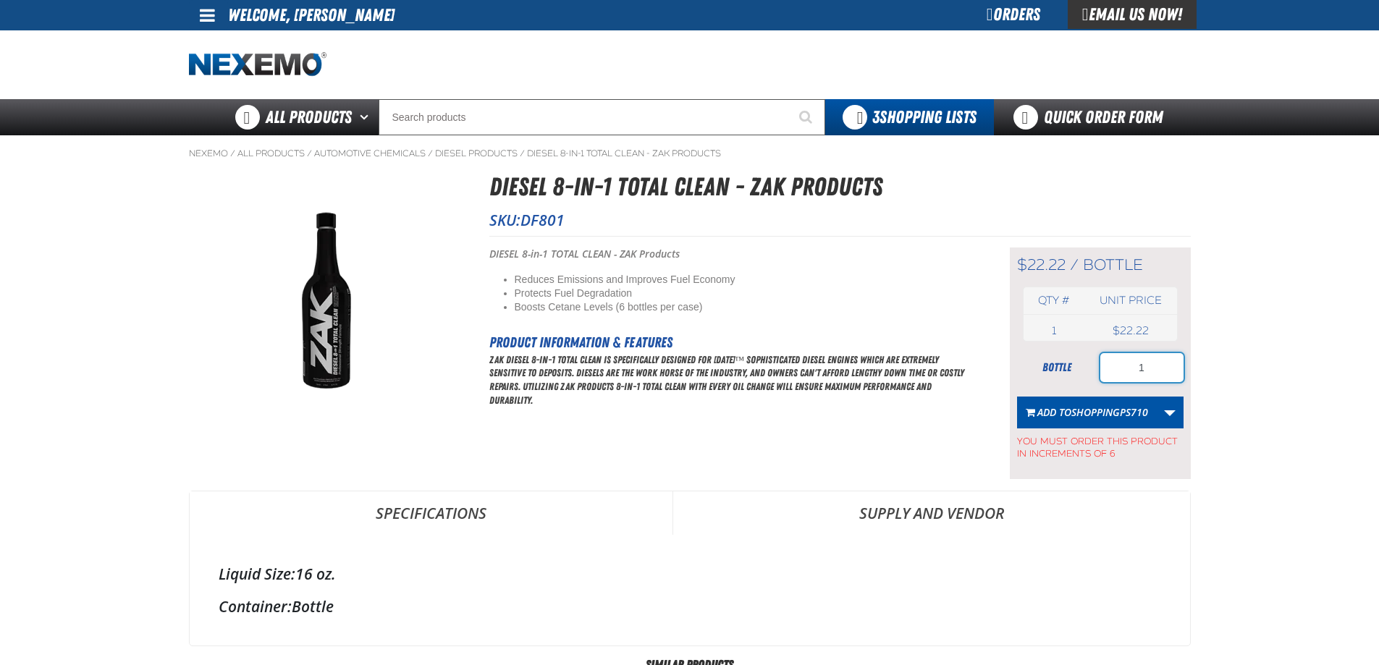
drag, startPoint x: 1142, startPoint y: 367, endPoint x: 1109, endPoint y: 367, distance: 33.3
click at [1109, 367] on input "1" at bounding box center [1141, 367] width 83 height 29
type input "6"
click at [1105, 405] on span "ShoppingPS710" at bounding box center [1109, 412] width 77 height 14
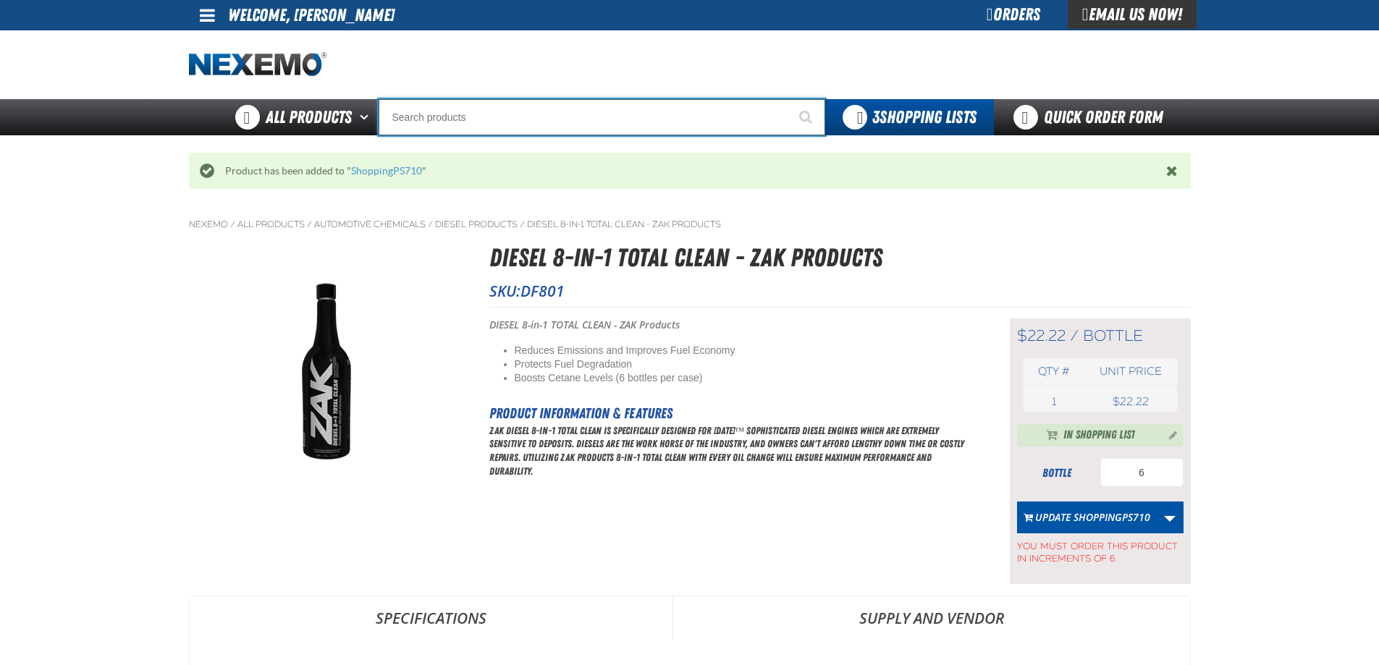
click at [427, 122] on input "Search" at bounding box center [602, 117] width 447 height 36
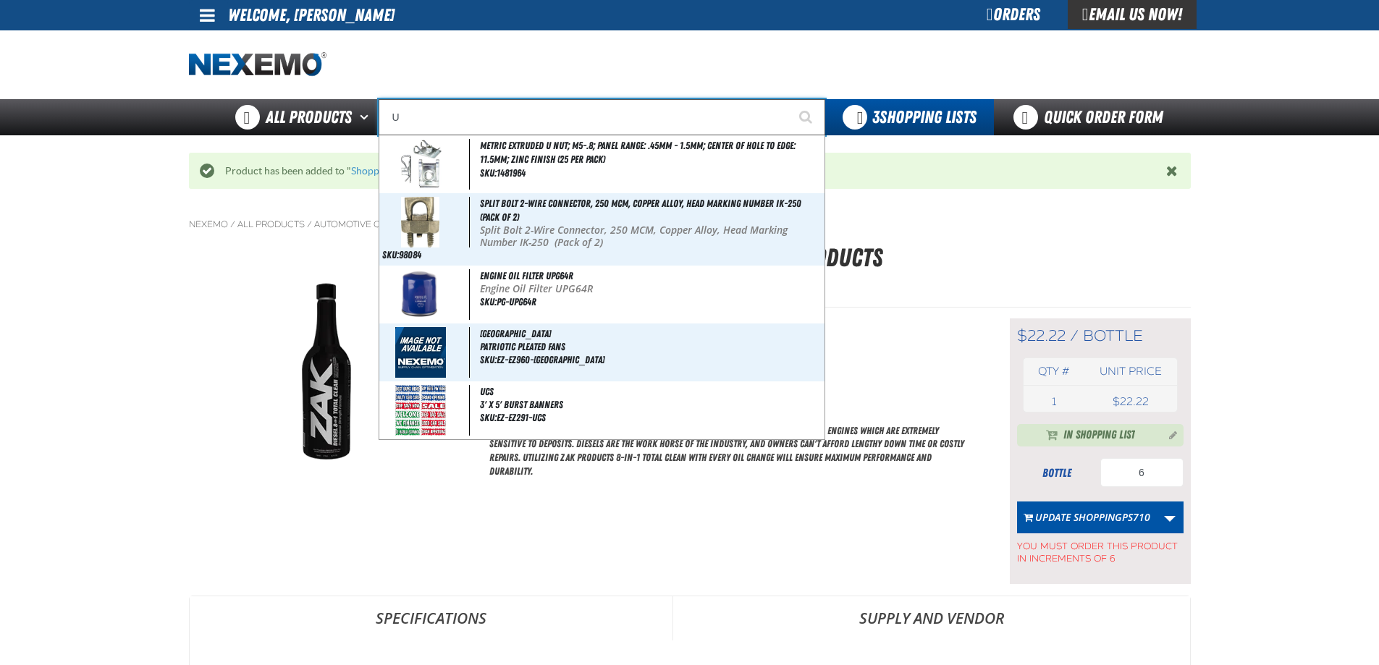
type input "UC"
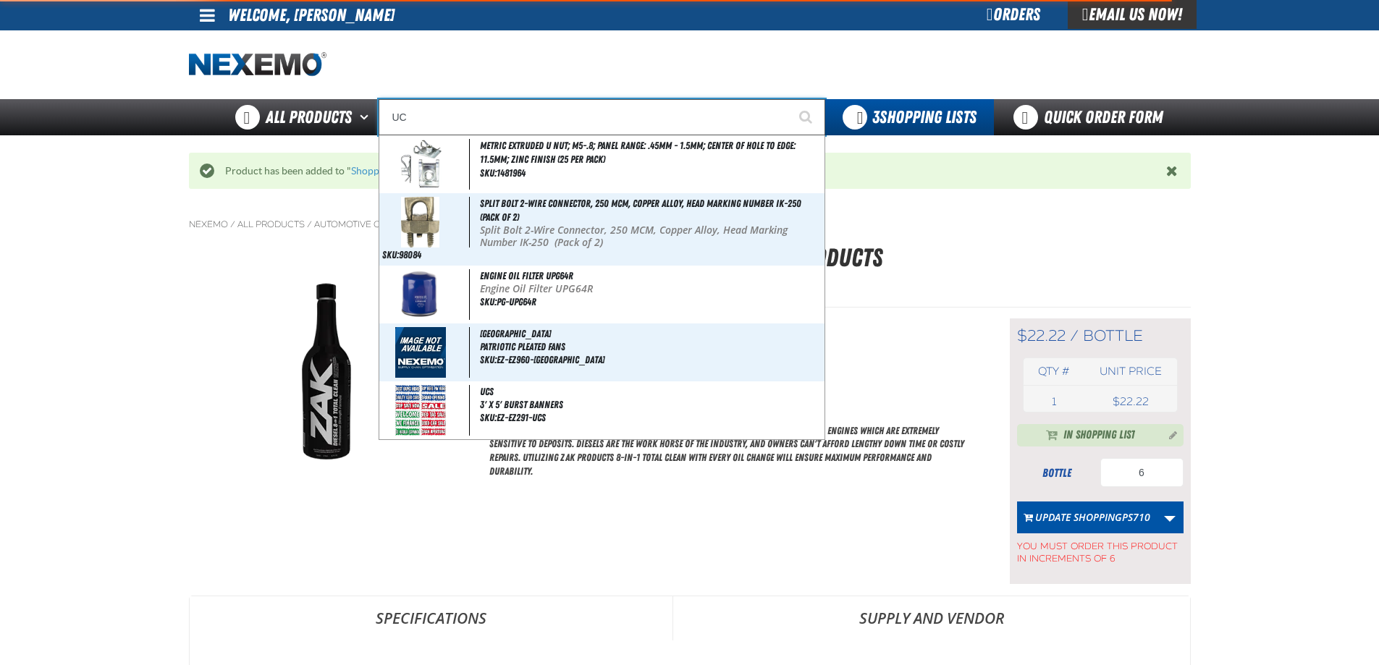
type input "UC RED"
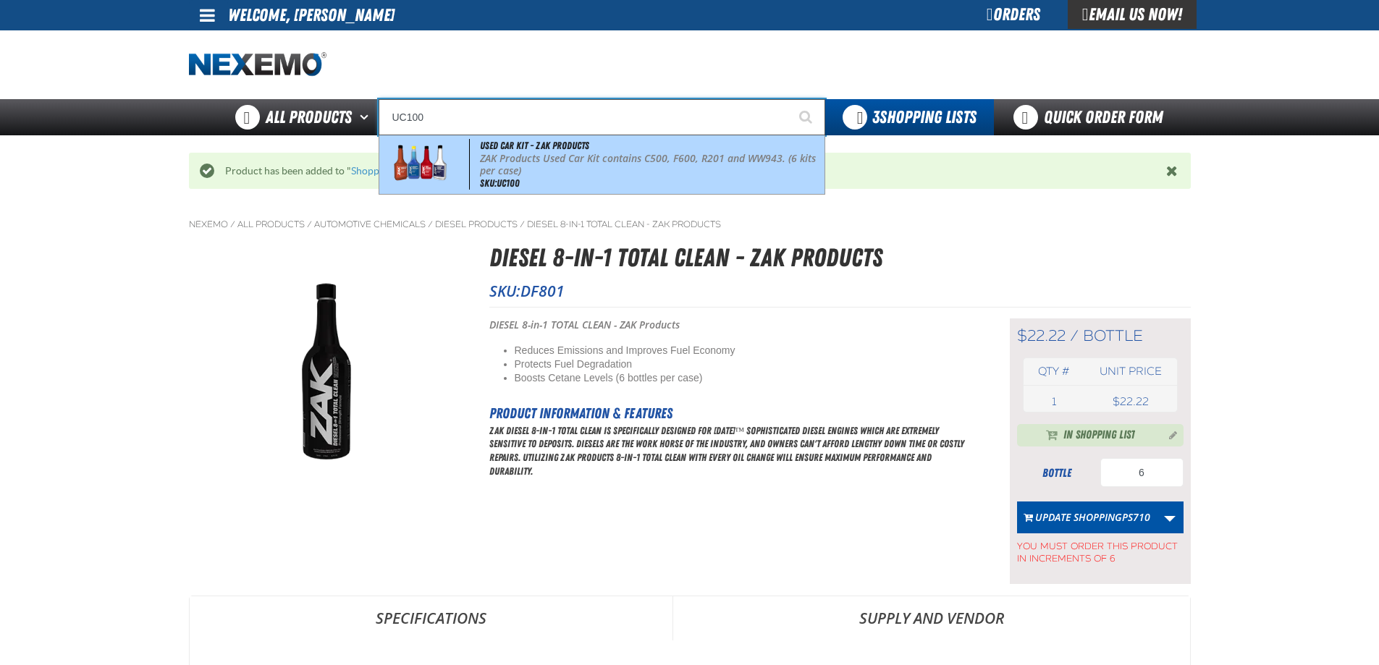
click at [492, 154] on p "ZAK Products Used Car Kit contains C500, F600, R201 and WW943. (6 kits per case)" at bounding box center [651, 165] width 342 height 25
type input "Used Car Kit - ZAK Products"
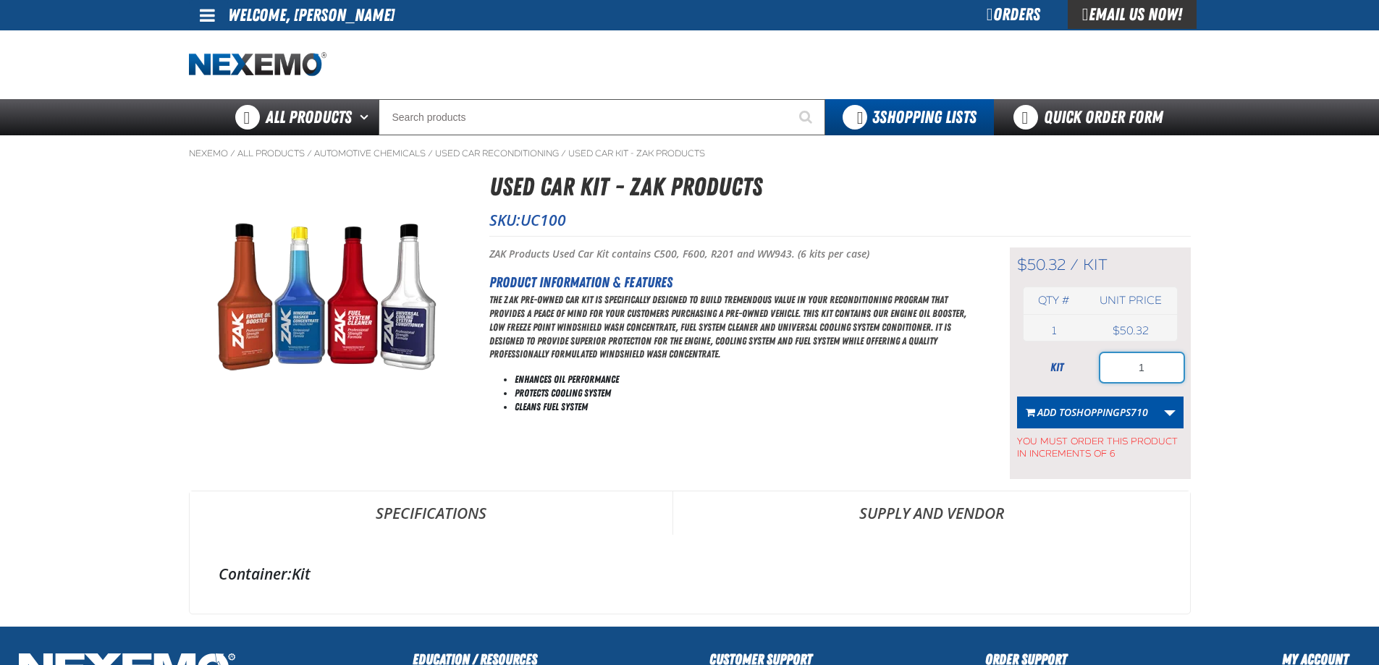
click at [1149, 359] on input "1" at bounding box center [1141, 367] width 83 height 29
type input "18"
click at [1113, 413] on span "ShoppingPS710" at bounding box center [1109, 412] width 77 height 14
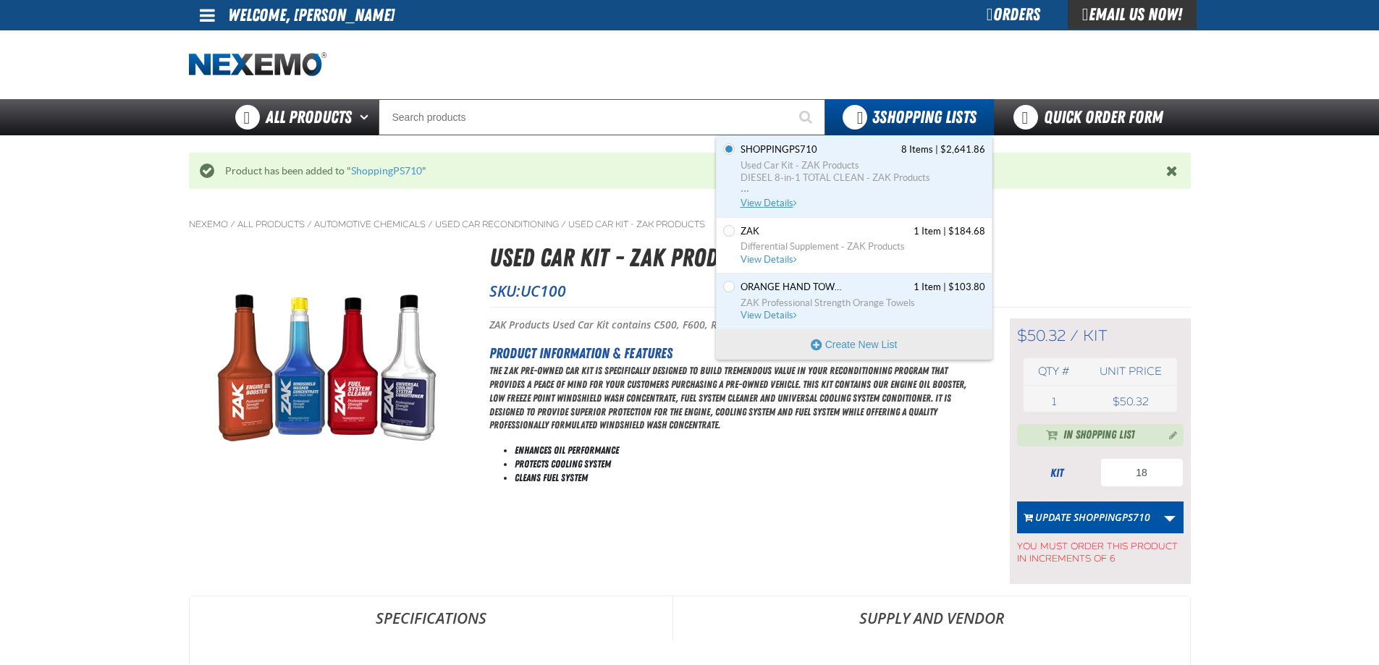
click at [783, 201] on span "View Details" at bounding box center [770, 203] width 59 height 11
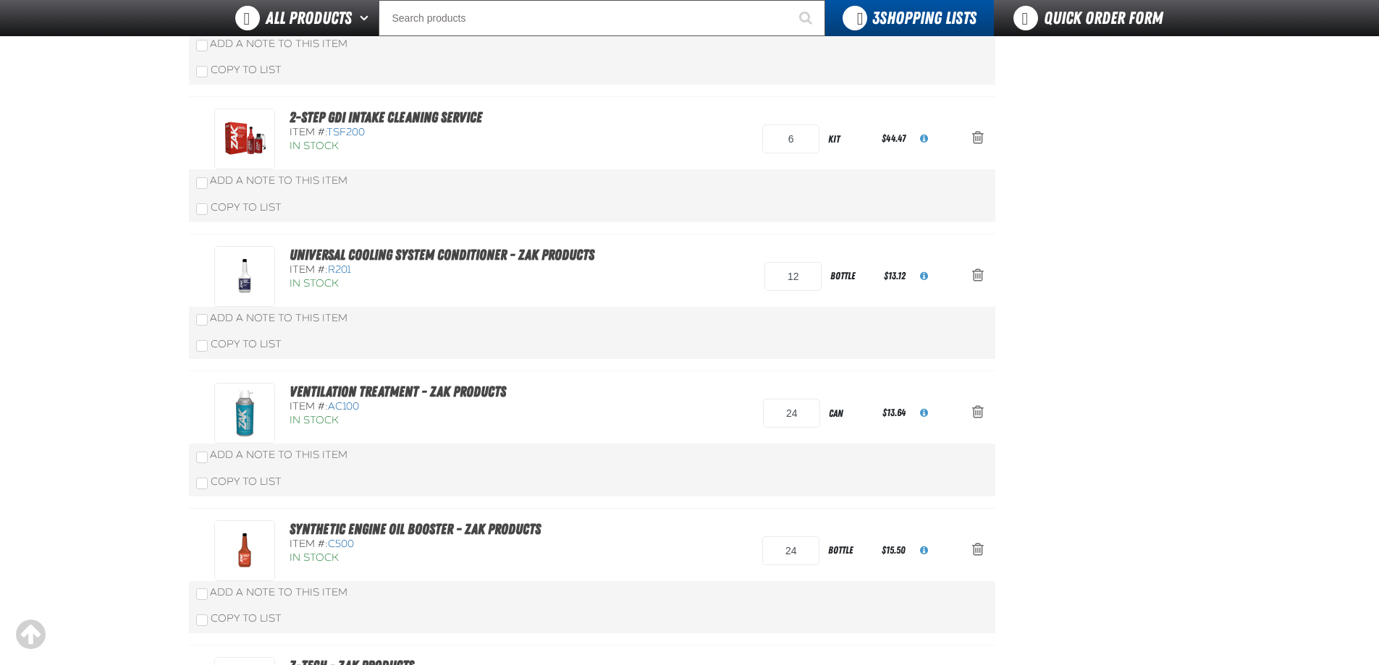
scroll to position [290, 0]
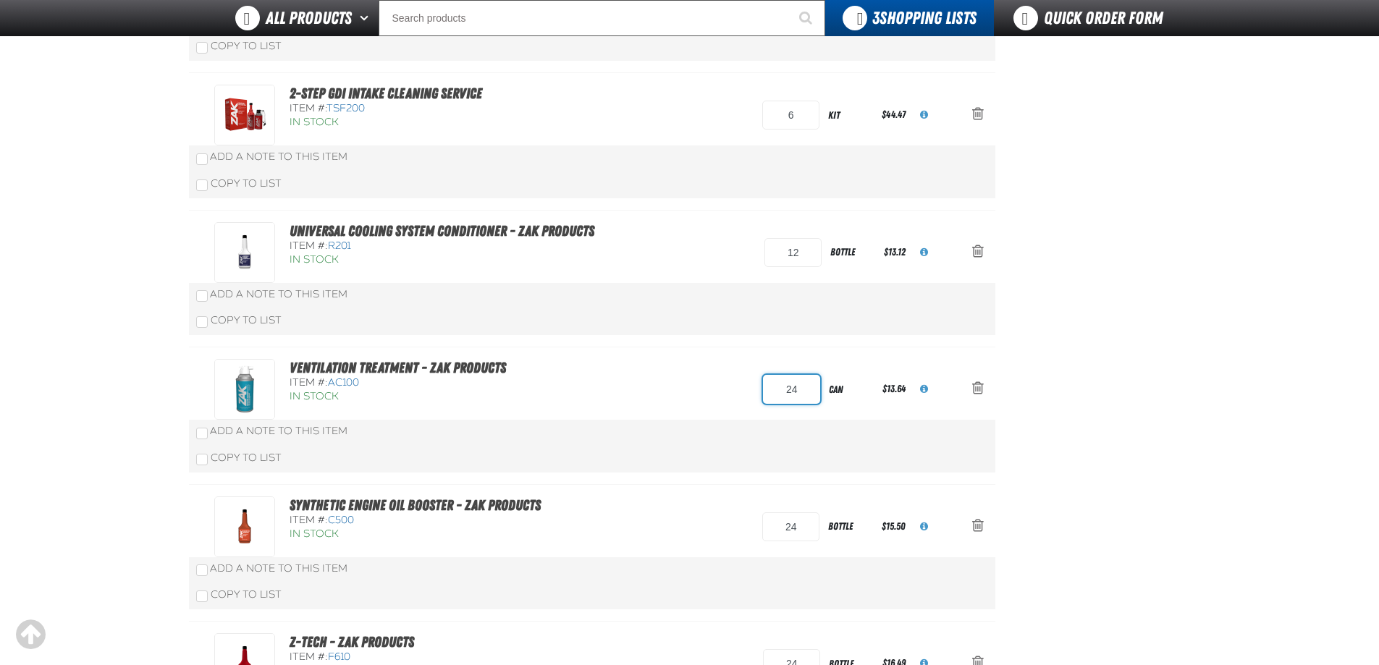
drag, startPoint x: 800, startPoint y: 388, endPoint x: 754, endPoint y: 383, distance: 45.9
click at [755, 384] on div "Ventilation Treatment - ZAK Products Item #: AC100 In Stock 24 can $13.64" at bounding box center [577, 389] width 726 height 61
type input "36"
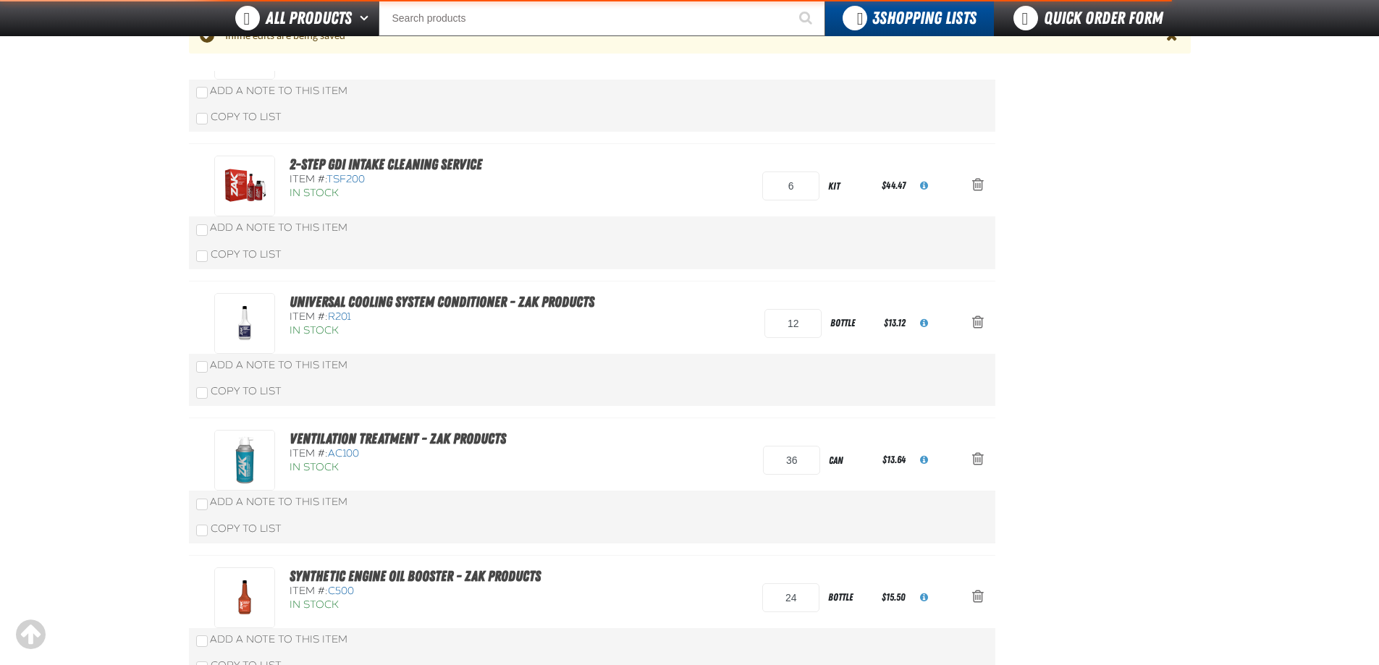
scroll to position [361, 0]
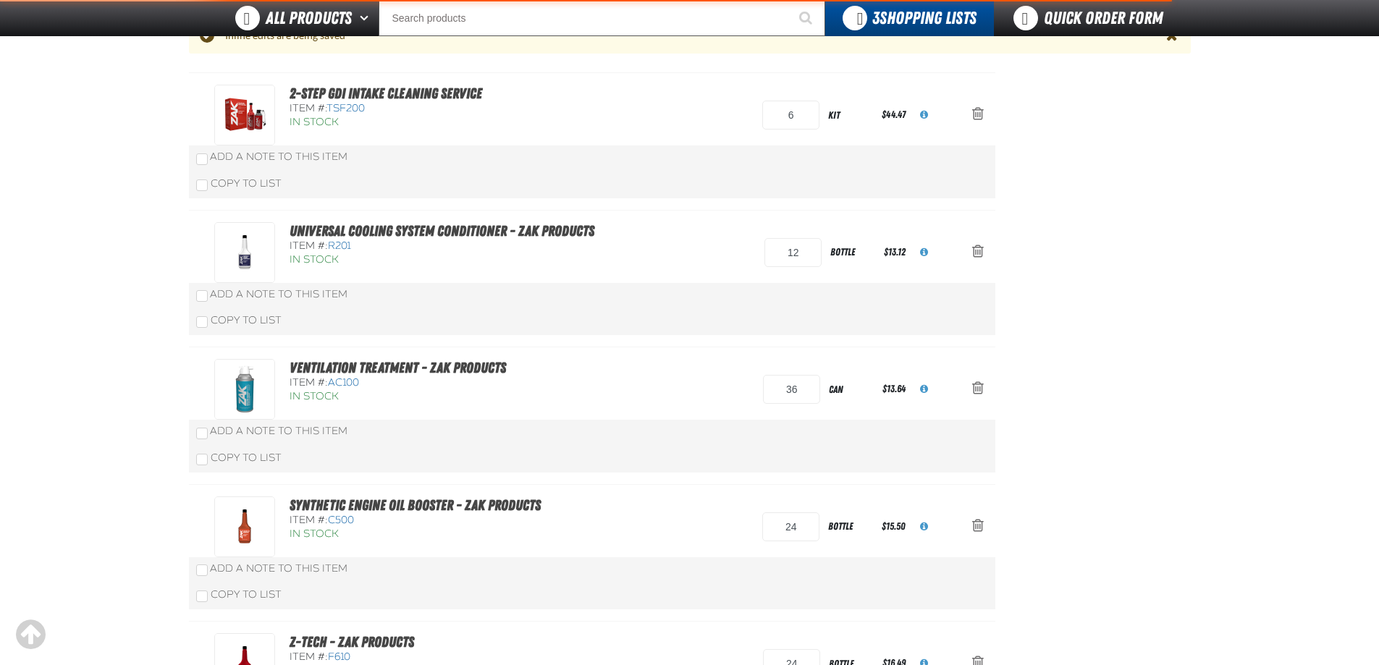
click at [843, 429] on div "Add a Note to This Item" at bounding box center [592, 431] width 792 height 14
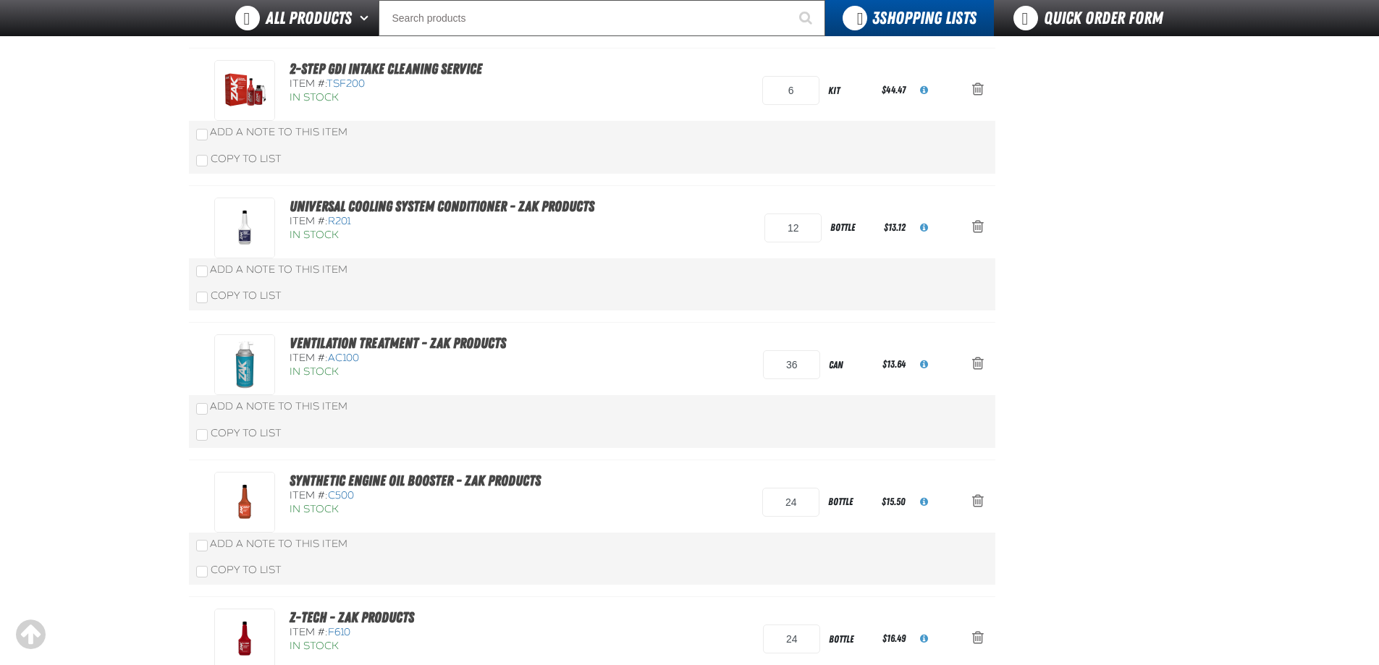
scroll to position [362, 0]
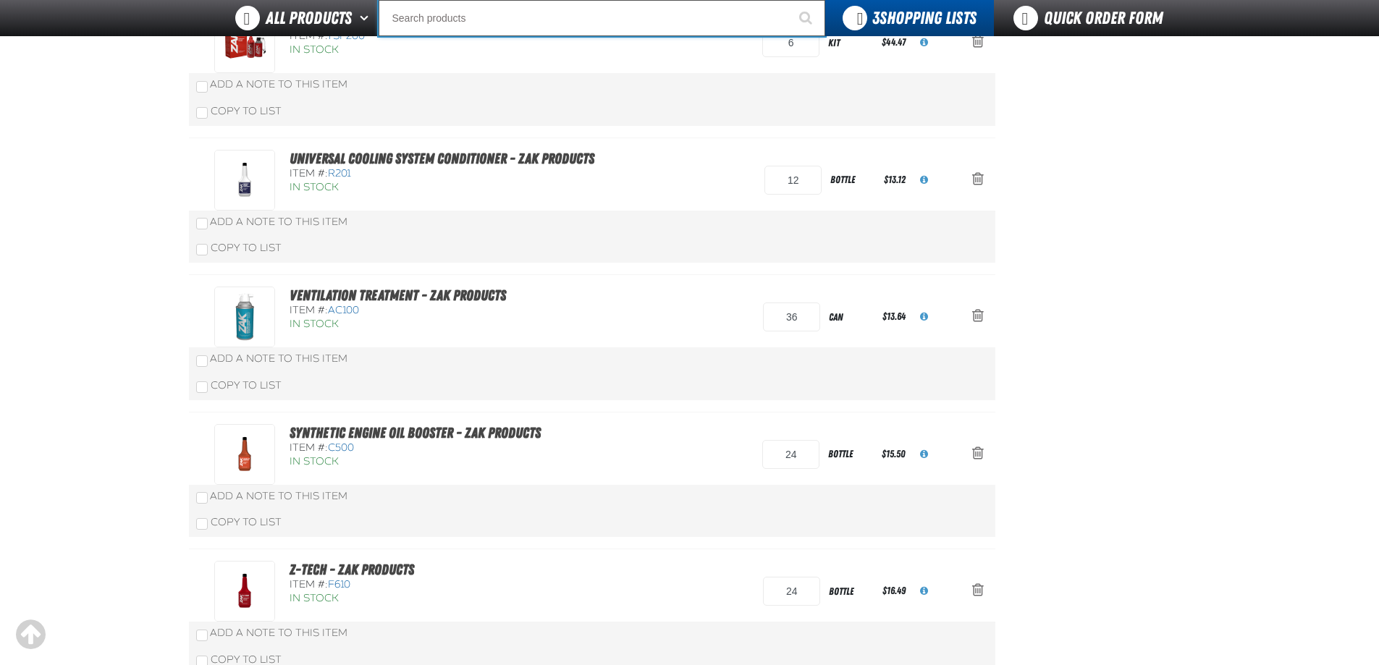
click at [573, 30] on input "Search" at bounding box center [602, 18] width 447 height 36
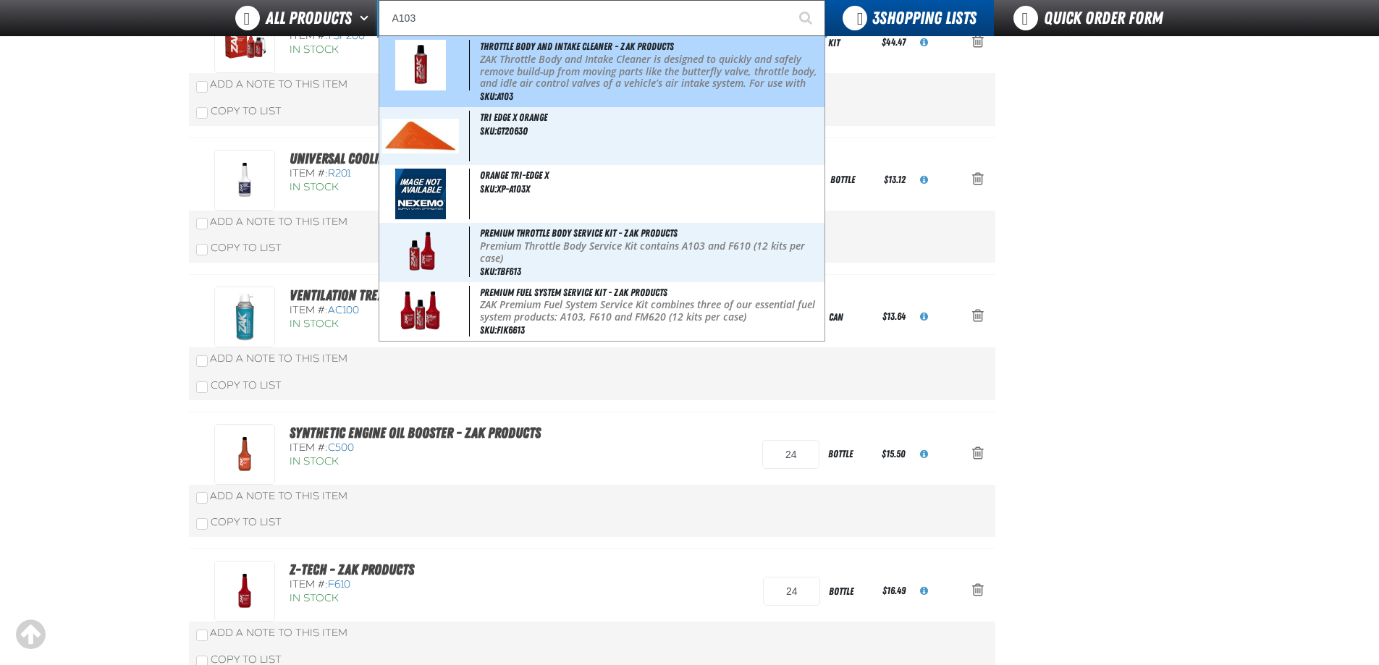
click at [581, 56] on p "ZAK Throttle Body and Intake Cleaner is designed to quickly and safely remove b…" at bounding box center [651, 78] width 342 height 49
type input "Throttle Body and Intake Cleaner - ZAK Products"
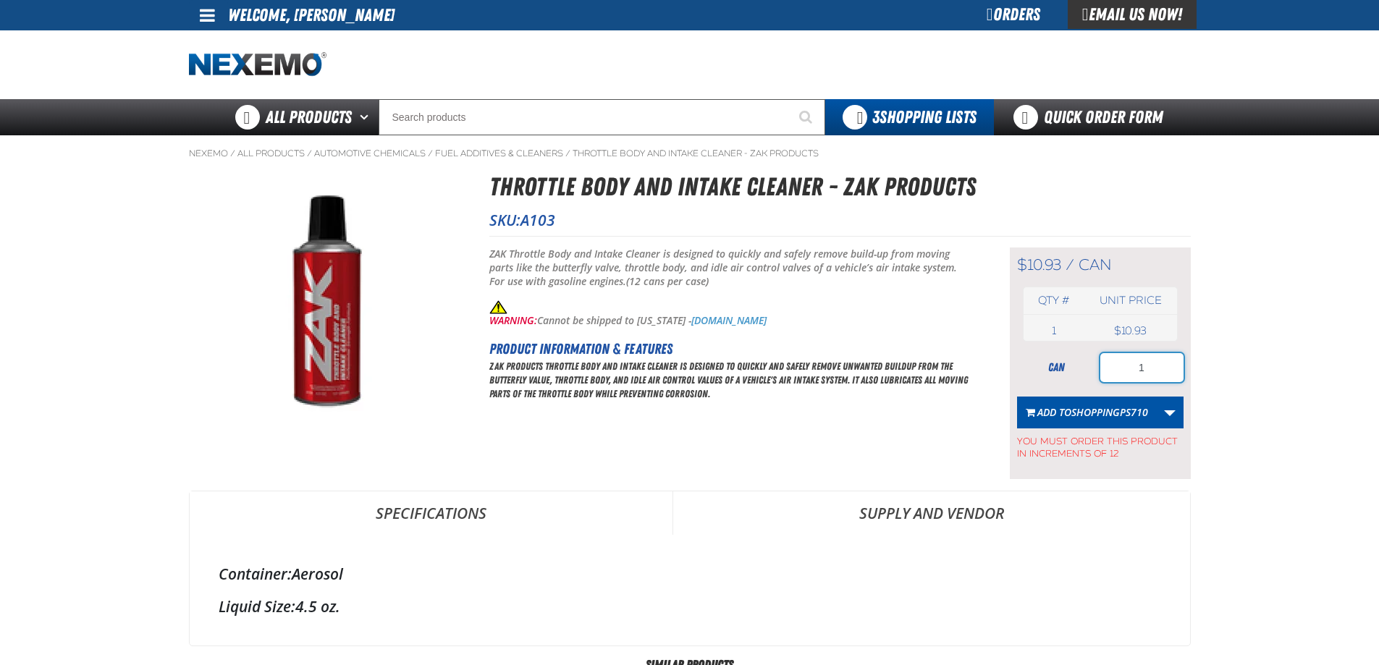
drag, startPoint x: 1142, startPoint y: 368, endPoint x: 1133, endPoint y: 362, distance: 11.4
click at [1132, 366] on input "1" at bounding box center [1141, 367] width 83 height 29
type input "24"
click at [1092, 410] on span "ShoppingPS710" at bounding box center [1109, 412] width 77 height 14
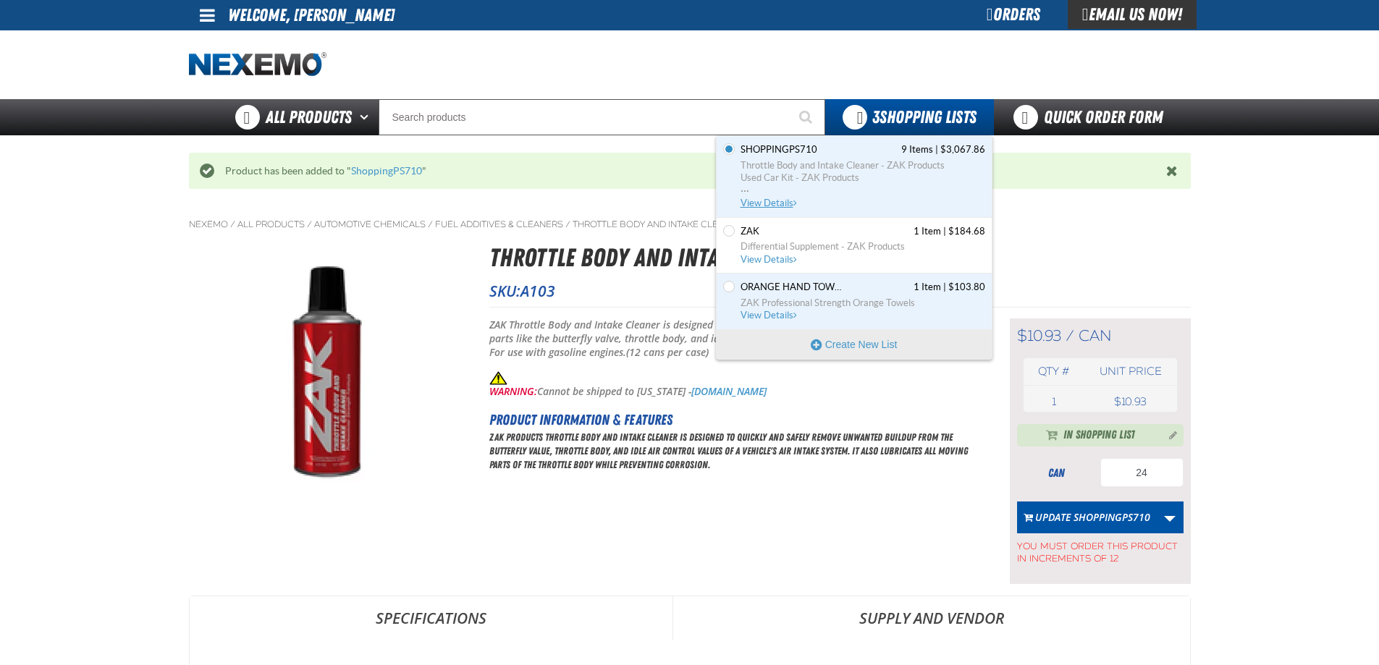
click at [783, 204] on span "View Details" at bounding box center [770, 203] width 59 height 11
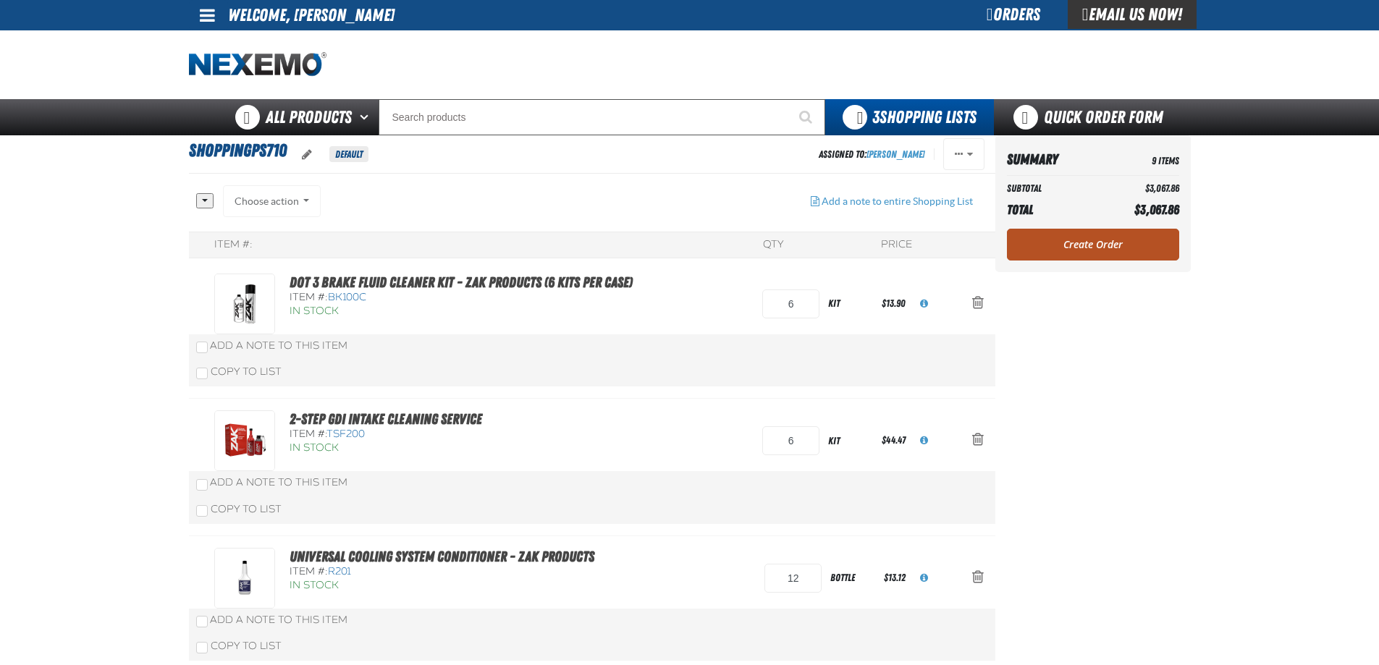
click at [1063, 247] on link "Create Order" at bounding box center [1093, 245] width 172 height 32
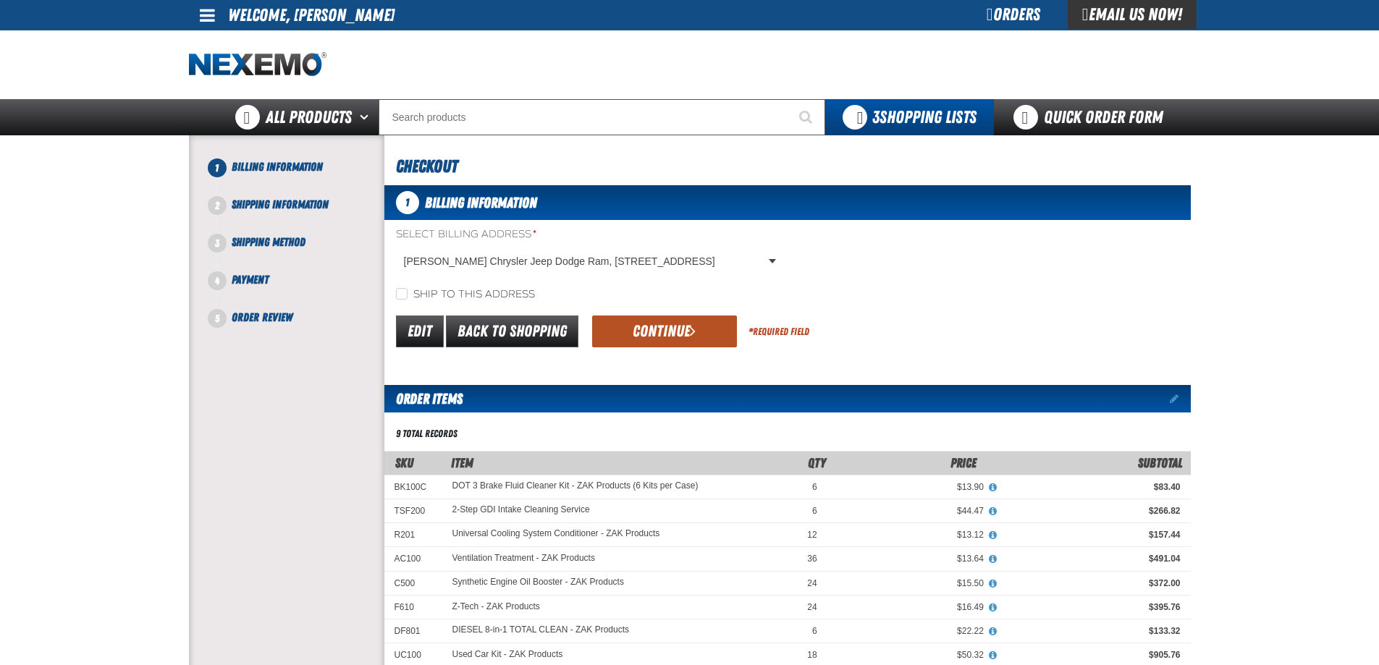
click at [652, 330] on button "Continue" at bounding box center [664, 332] width 145 height 32
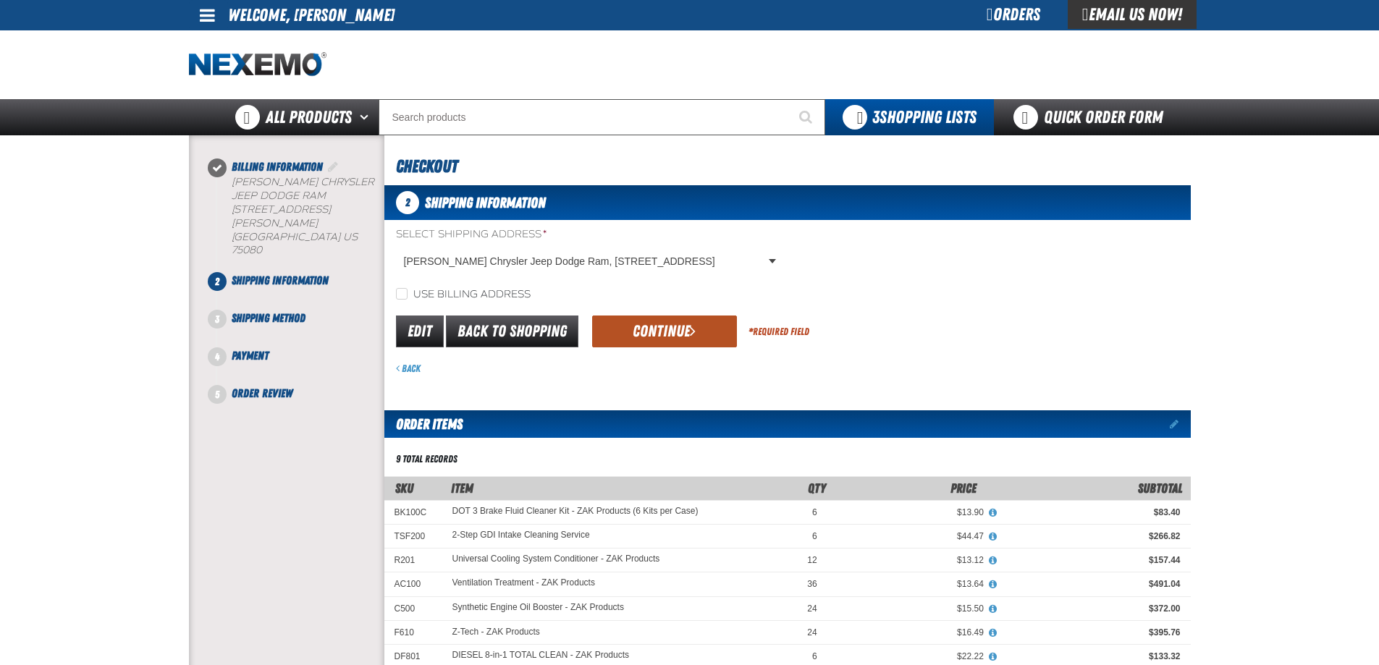
click at [653, 330] on button "Continue" at bounding box center [664, 332] width 145 height 32
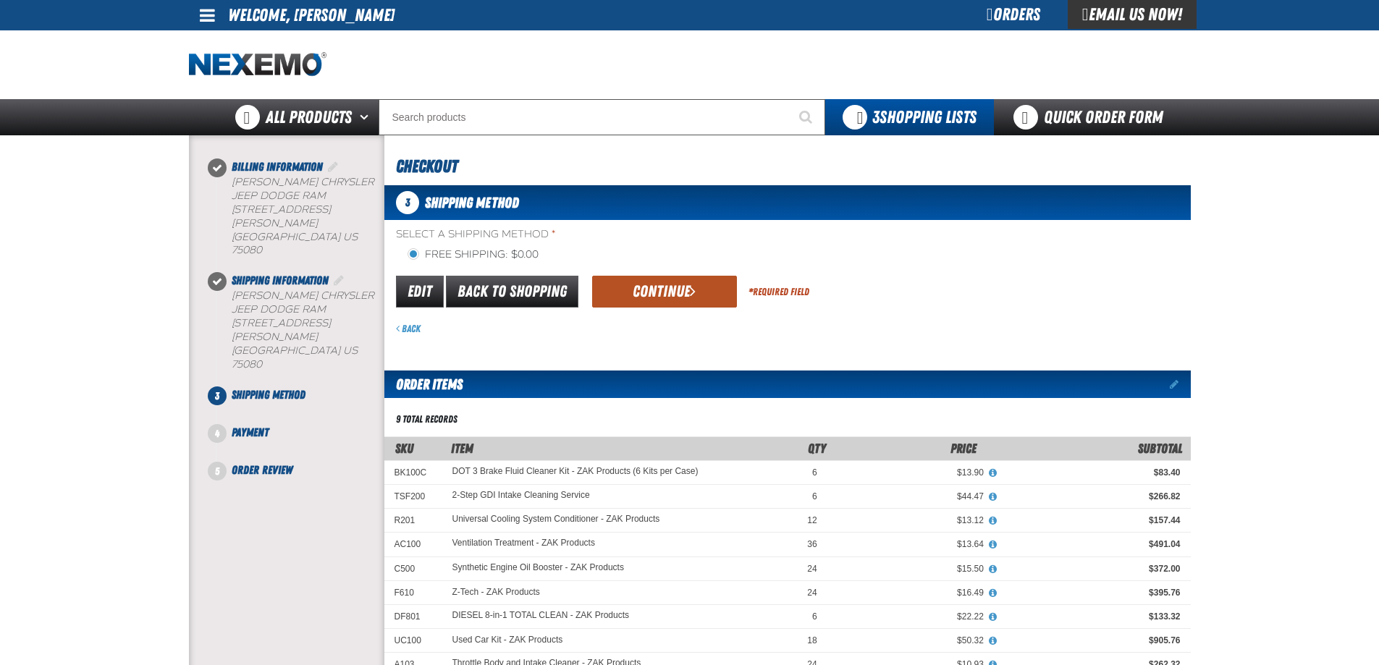
click at [664, 293] on button "Continue" at bounding box center [664, 292] width 145 height 32
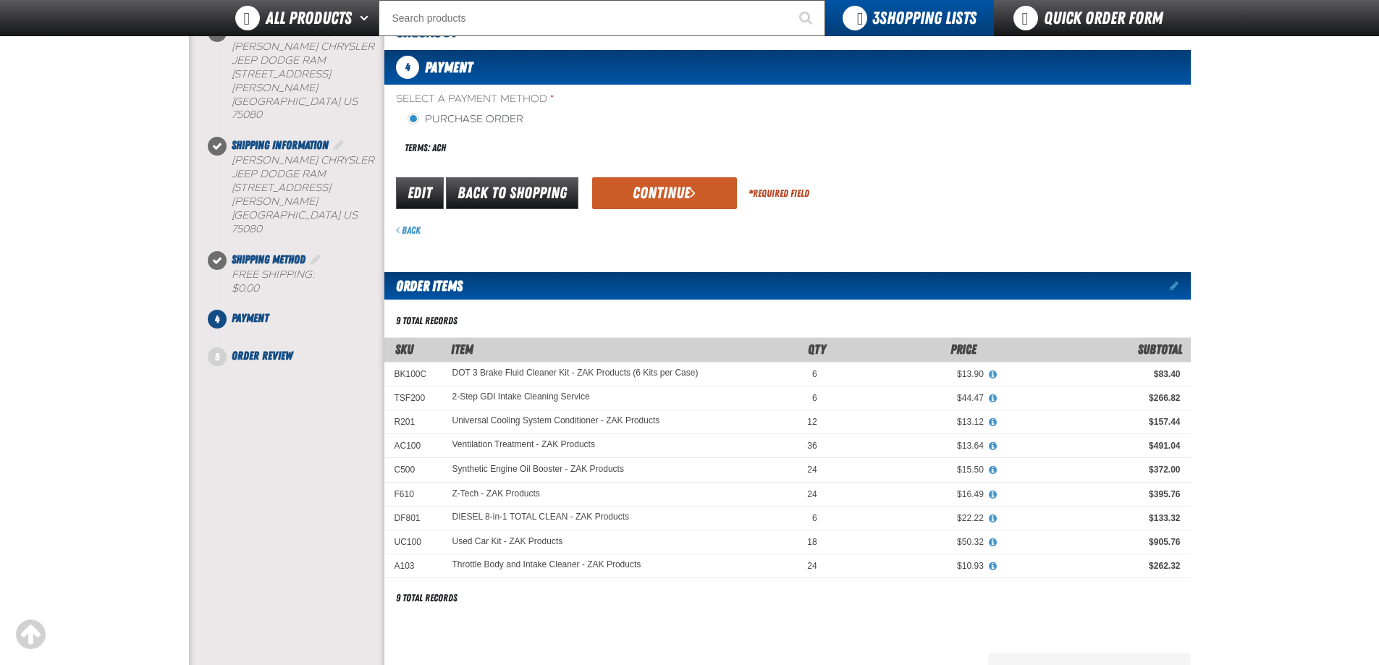
scroll to position [72, 0]
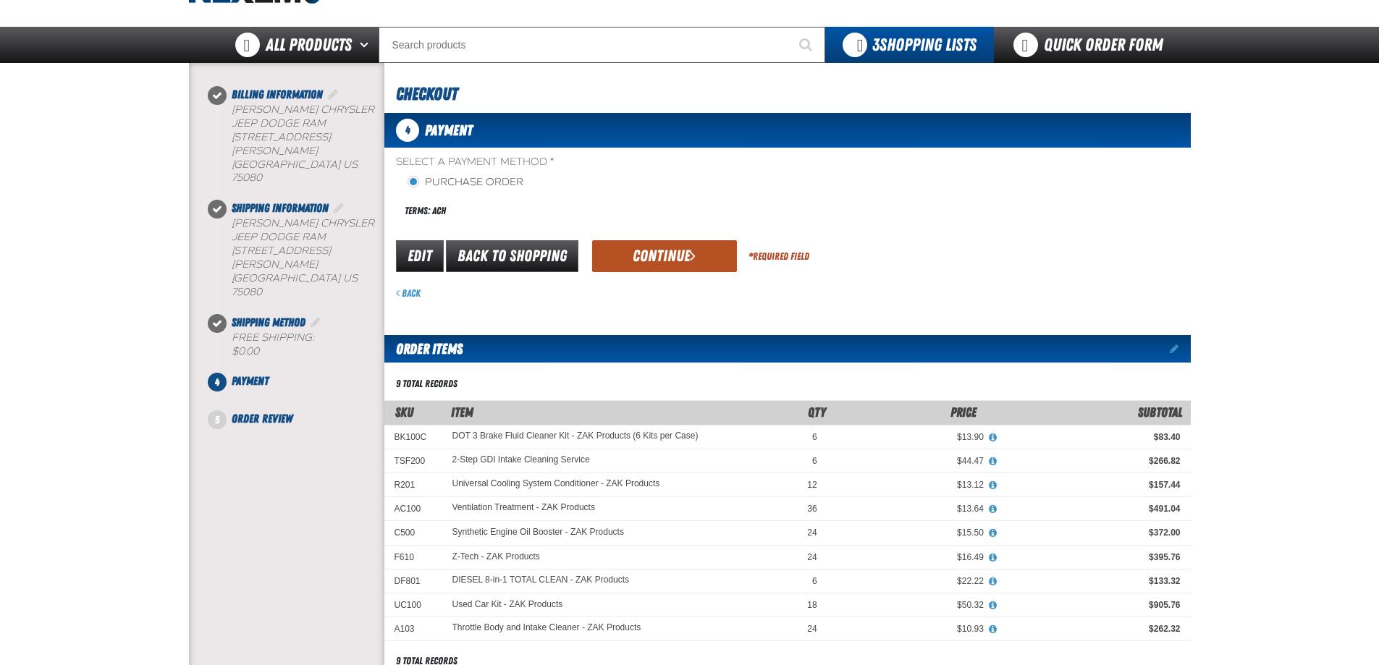
click at [653, 257] on button "Continue" at bounding box center [664, 256] width 145 height 32
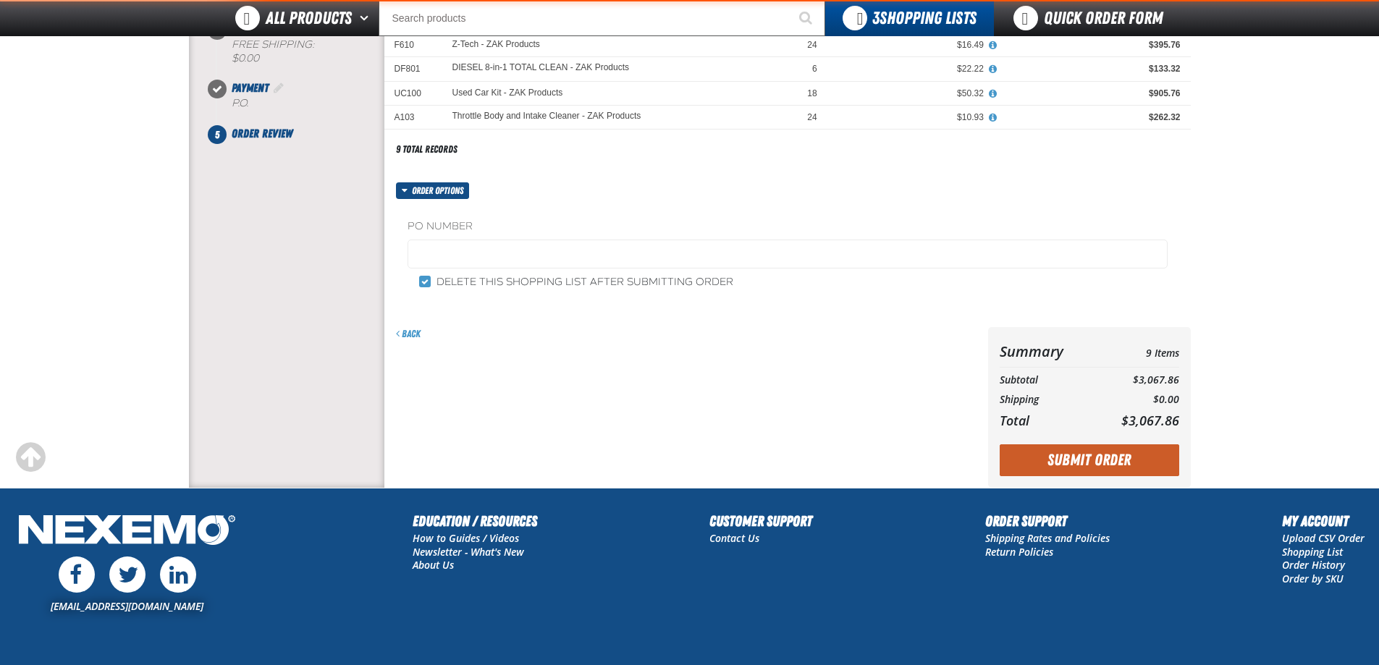
scroll to position [362, 0]
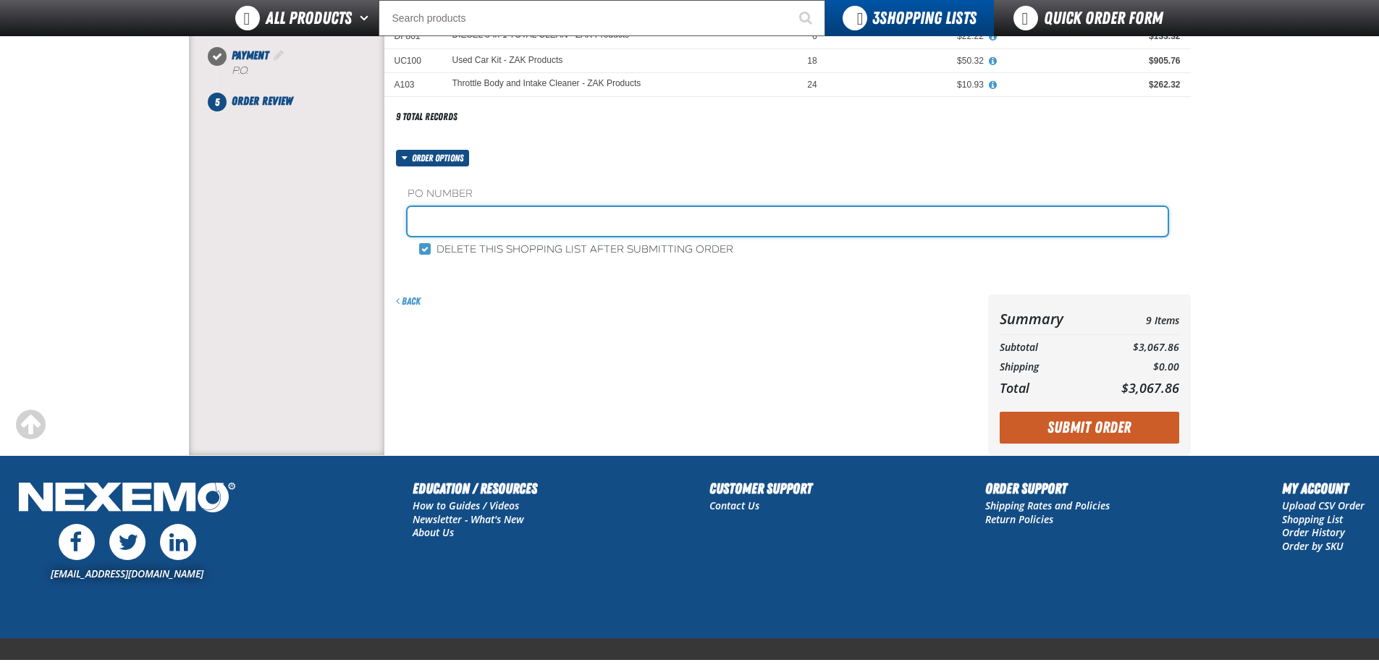
click at [462, 221] on input "text" at bounding box center [788, 221] width 760 height 29
type input "114313TT"
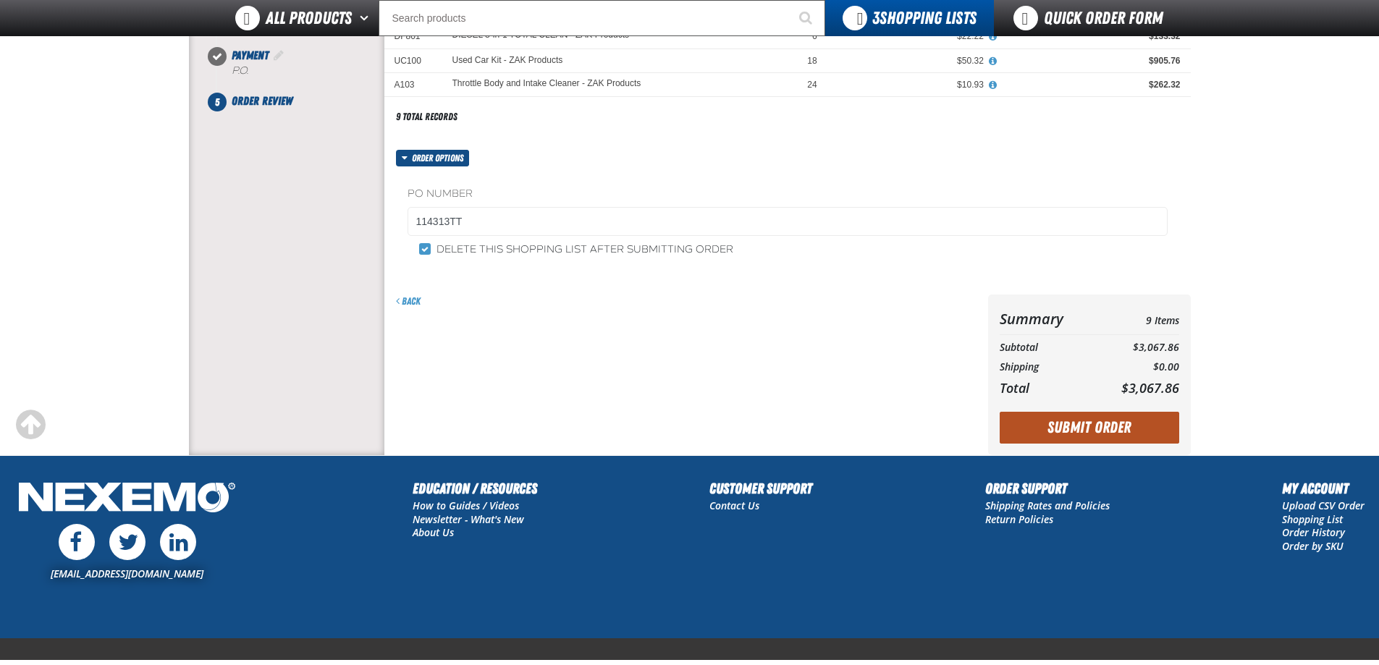
click at [1072, 430] on button "Submit Order" at bounding box center [1090, 428] width 180 height 32
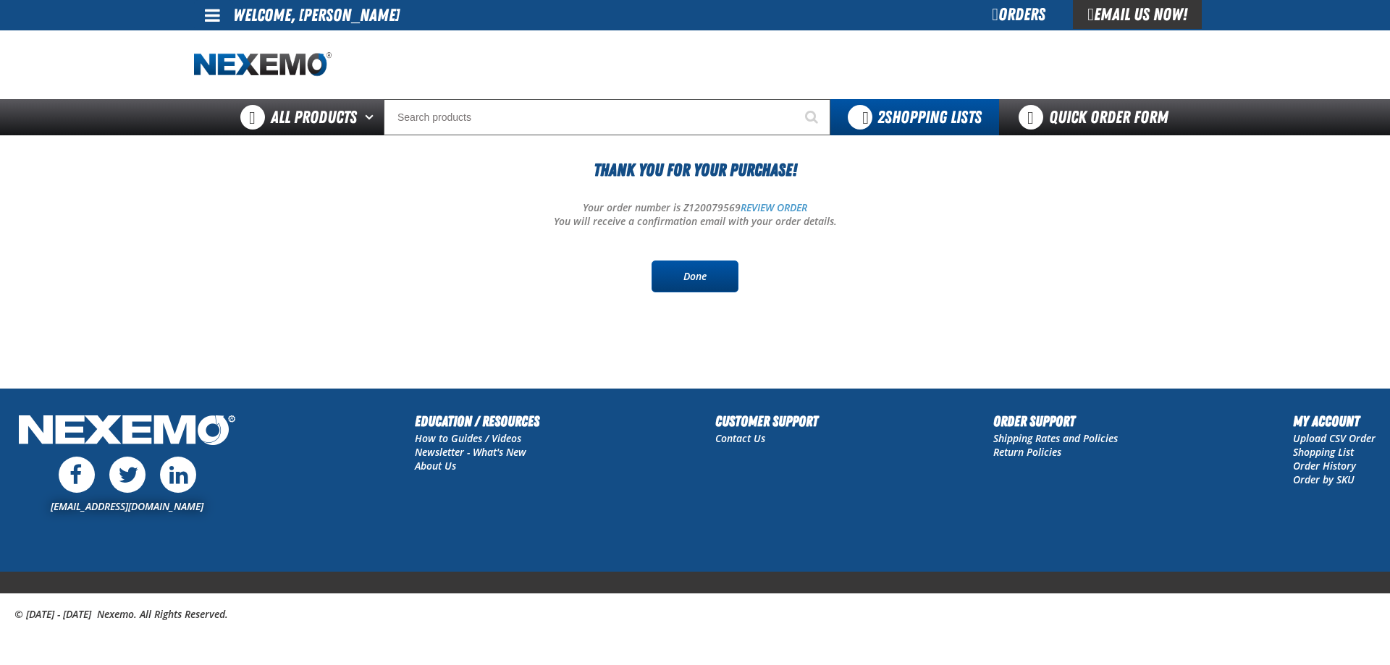
click at [683, 271] on link "Done" at bounding box center [695, 277] width 87 height 32
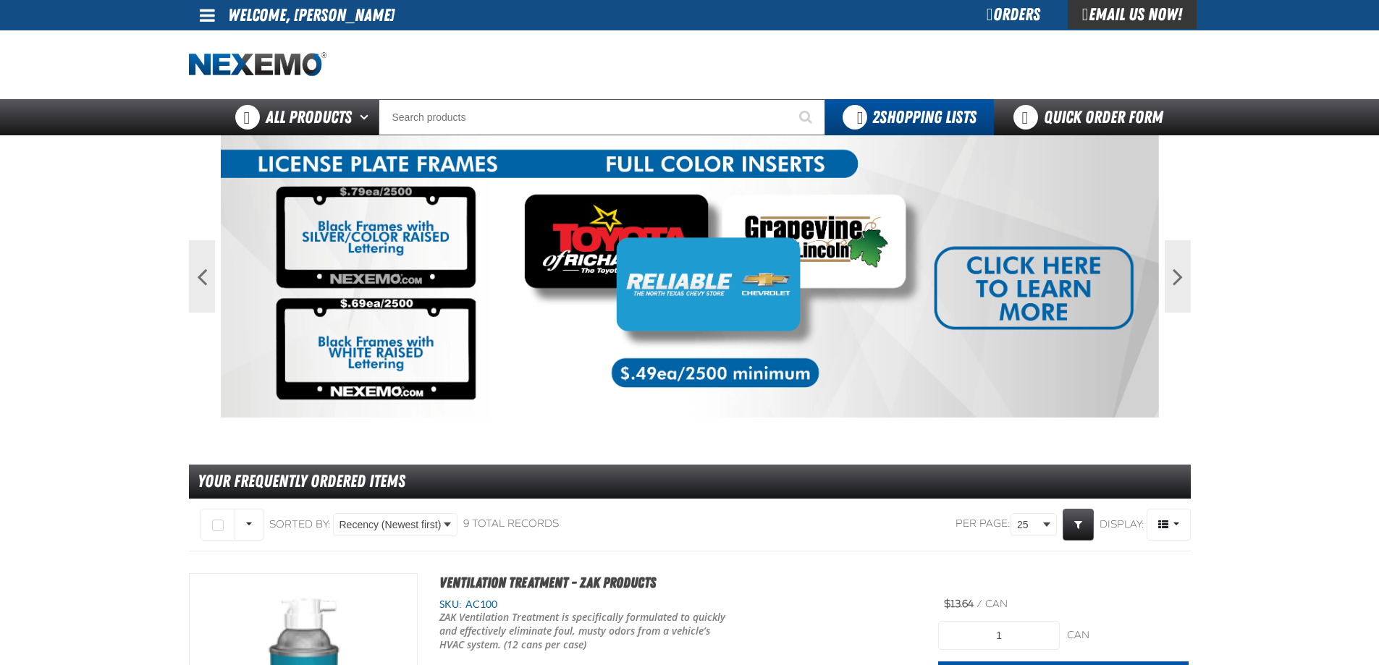
click at [208, 13] on span at bounding box center [207, 15] width 15 height 17
click at [222, 74] on link "Sign Out Sign Out" at bounding box center [219, 71] width 49 height 14
